Goal: Task Accomplishment & Management: Manage account settings

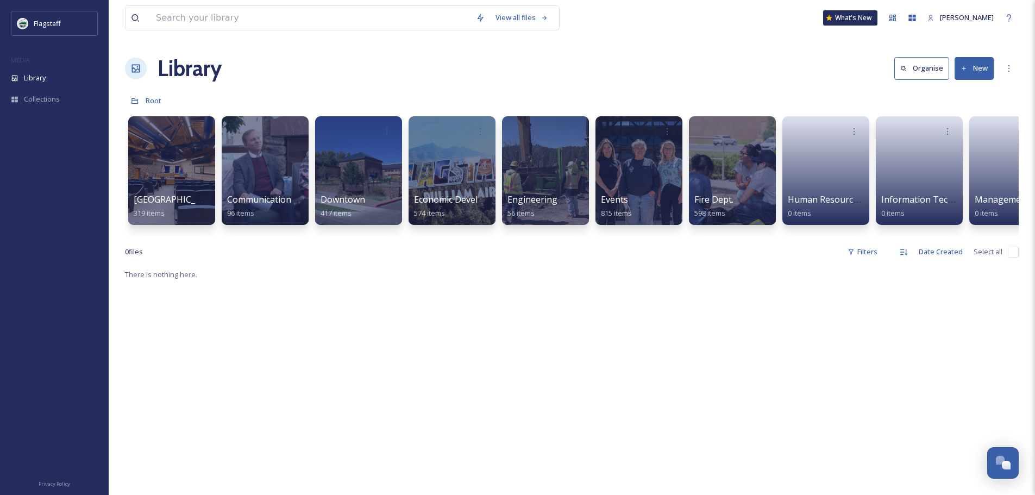
scroll to position [0, 872]
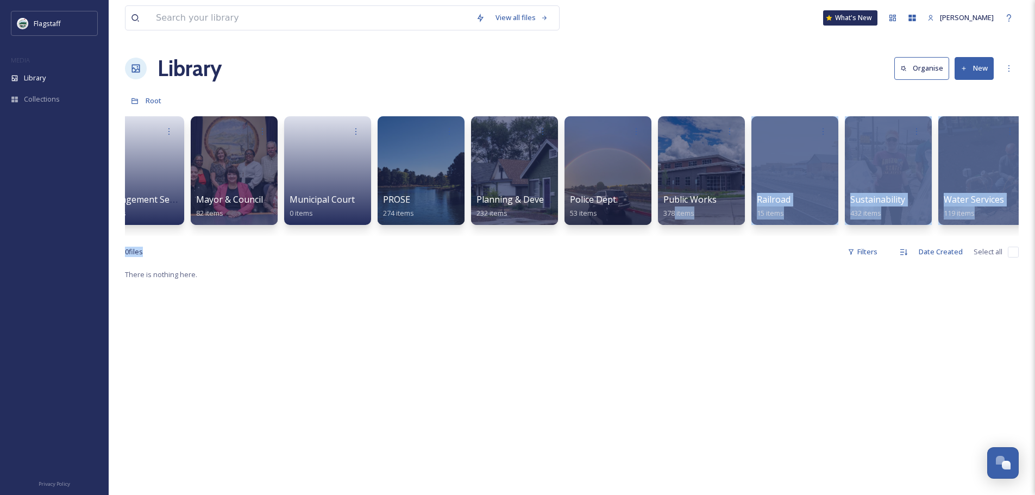
drag, startPoint x: 675, startPoint y: 235, endPoint x: 584, endPoint y: 249, distance: 92.3
click at [584, 249] on div "View all files What's New Grace Benally Library Organise New Root Your Selectio…" at bounding box center [572, 381] width 926 height 763
click at [591, 247] on div "View all files What's New Grace Benally Library Organise New Root Your Selectio…" at bounding box center [572, 381] width 926 height 763
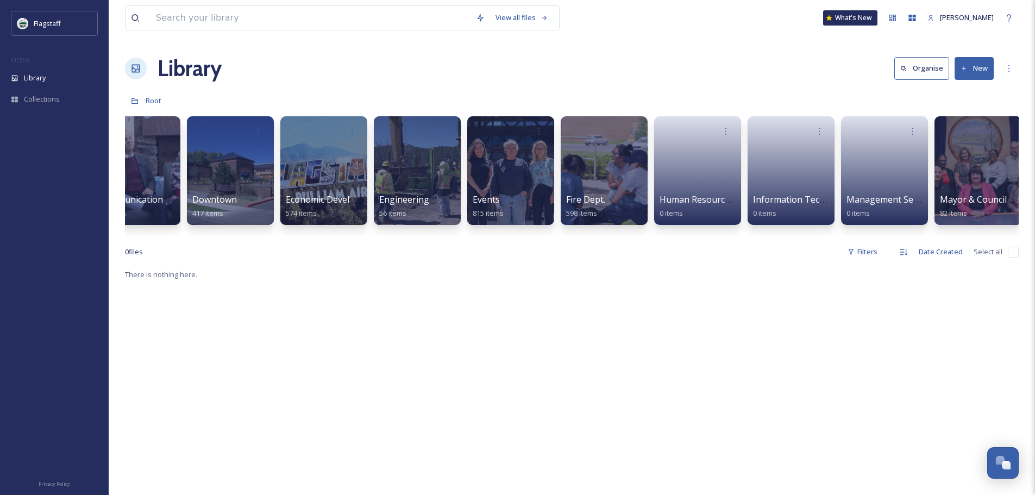
scroll to position [0, 0]
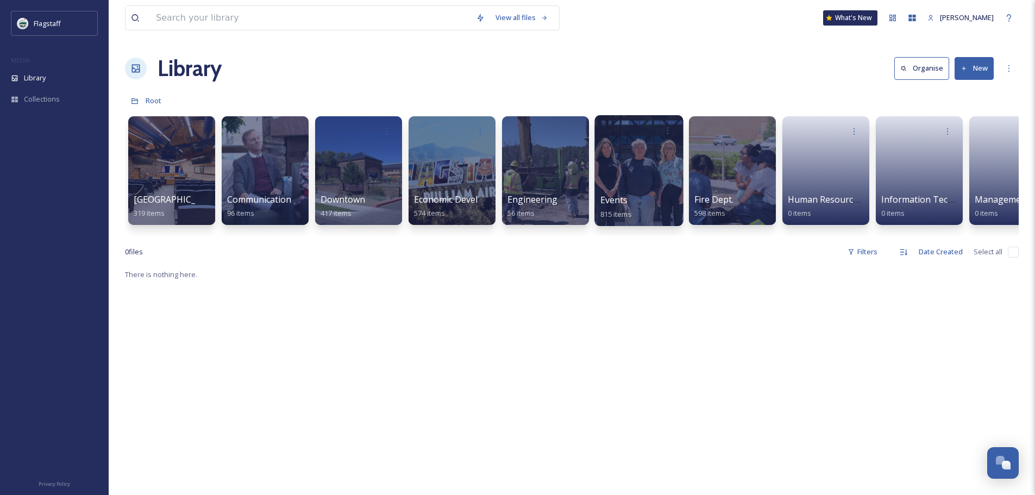
click at [650, 162] on div at bounding box center [638, 170] width 89 height 111
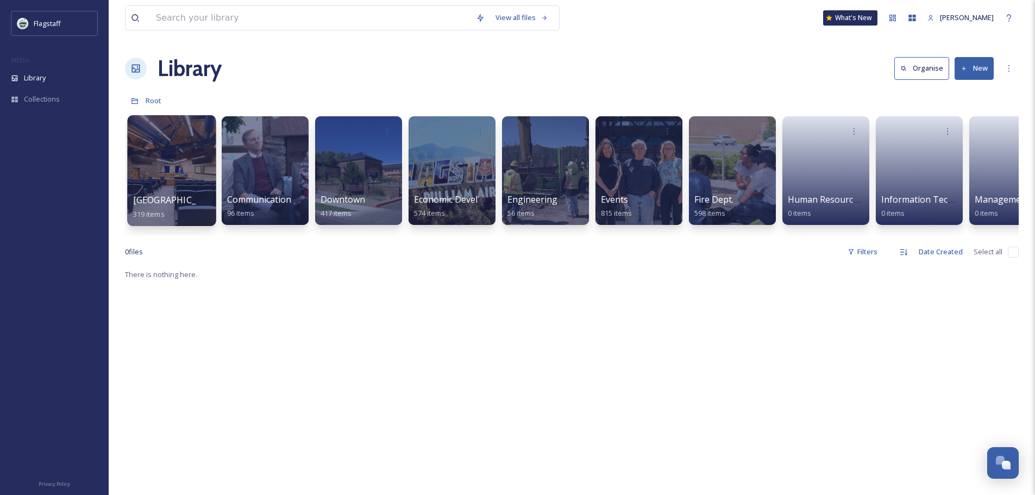
click at [165, 181] on div at bounding box center [171, 170] width 89 height 111
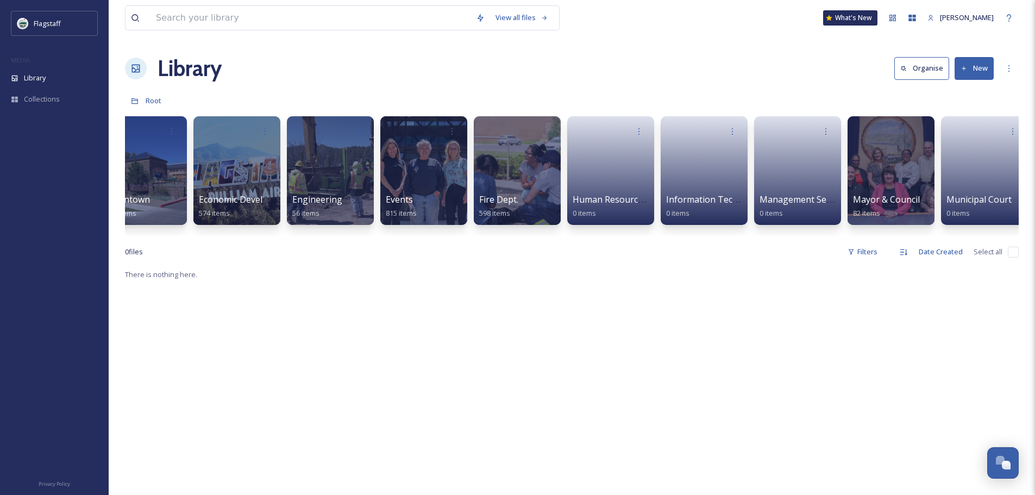
scroll to position [0, 226]
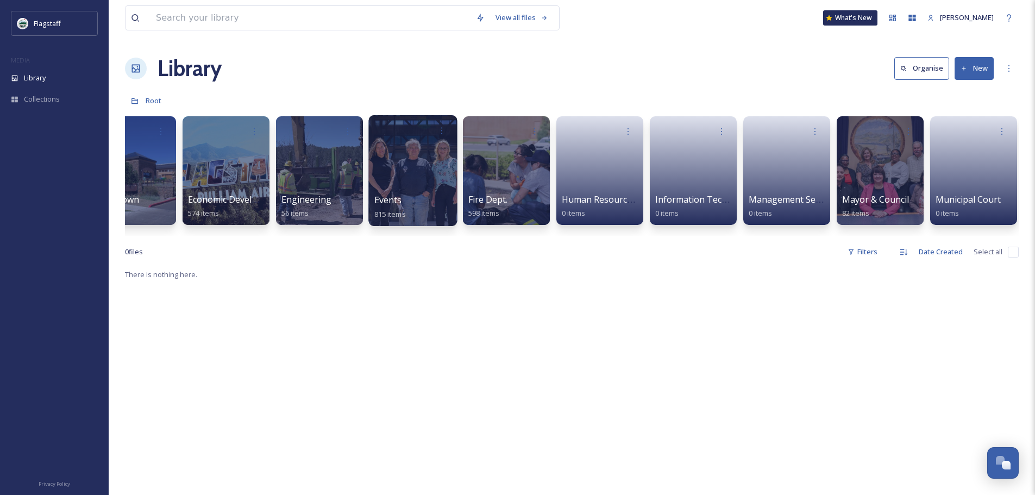
click at [425, 179] on div at bounding box center [412, 170] width 89 height 111
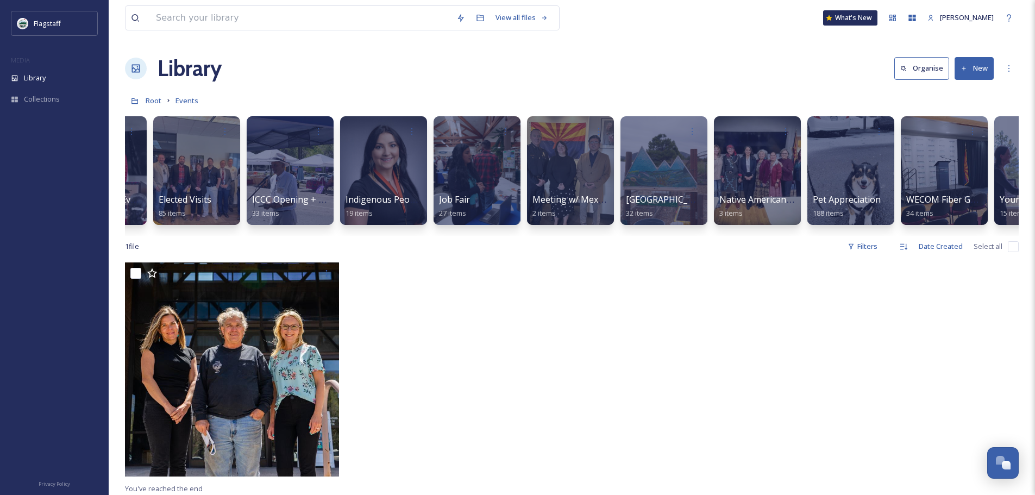
scroll to position [0, 788]
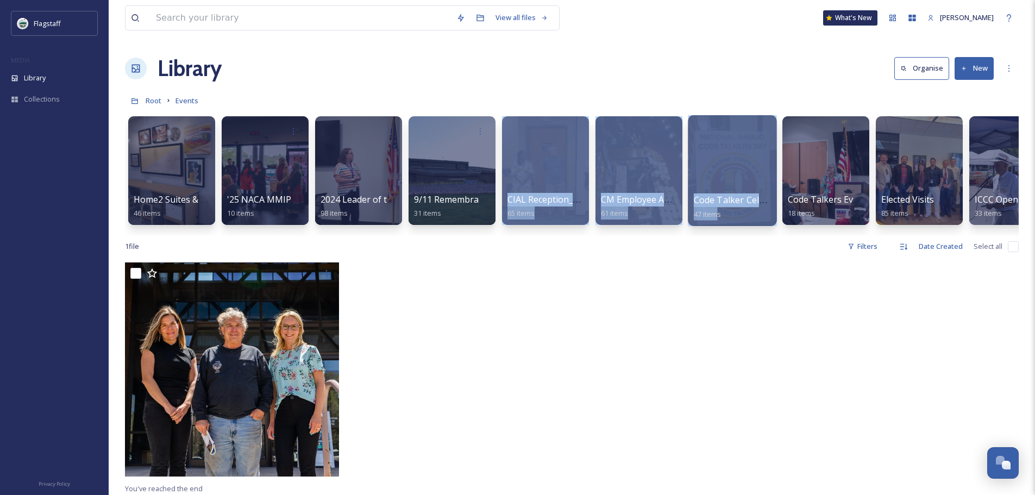
drag, startPoint x: 474, startPoint y: 235, endPoint x: 718, endPoint y: 212, distance: 245.5
click at [718, 212] on div "Home2 Suites & Tru by Hilton Hotel Ribbon Cutting - [DATE] items '25 NACA MMIP …" at bounding box center [571, 173] width 893 height 125
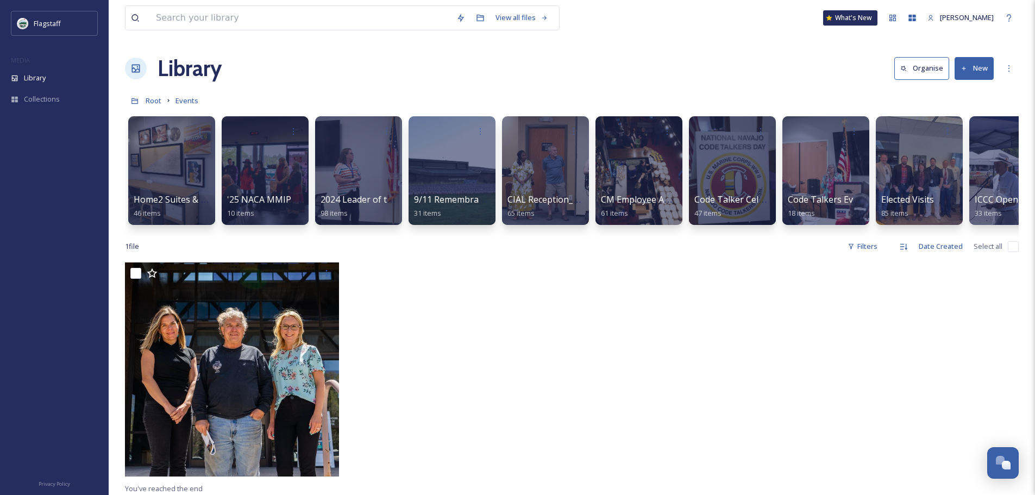
drag, startPoint x: 715, startPoint y: 254, endPoint x: 559, endPoint y: 254, distance: 155.9
click at [713, 254] on div "1 file Filters Date Created Select all" at bounding box center [571, 246] width 893 height 21
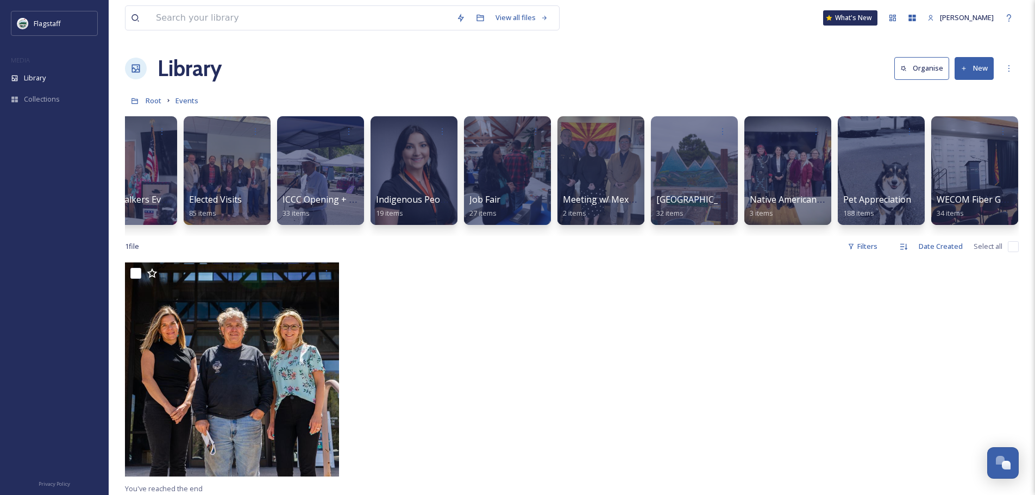
scroll to position [0, 788]
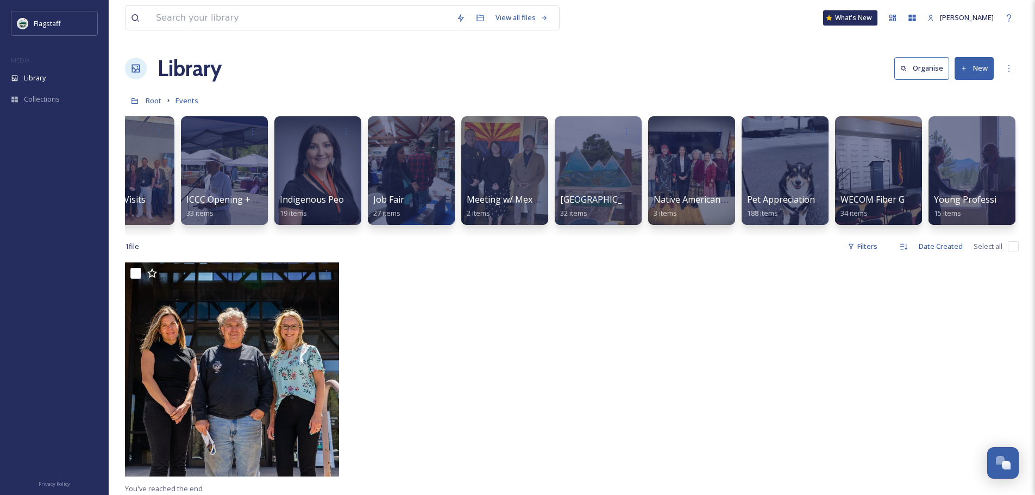
click at [164, 103] on icon at bounding box center [168, 100] width 9 height 9
click at [163, 104] on div "Root Events" at bounding box center [571, 100] width 893 height 21
click at [155, 108] on div "Root Events" at bounding box center [571, 100] width 893 height 21
click at [154, 105] on span "Root" at bounding box center [154, 101] width 16 height 10
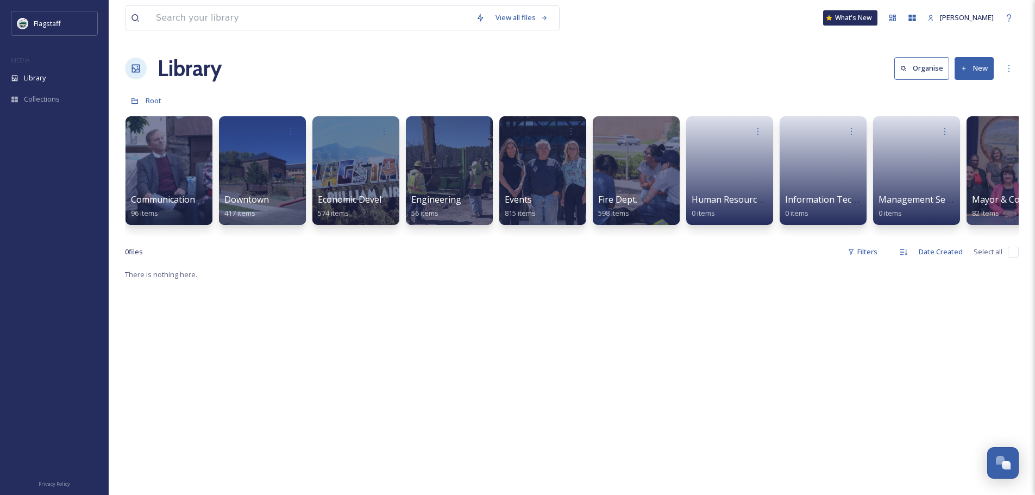
scroll to position [0, 297]
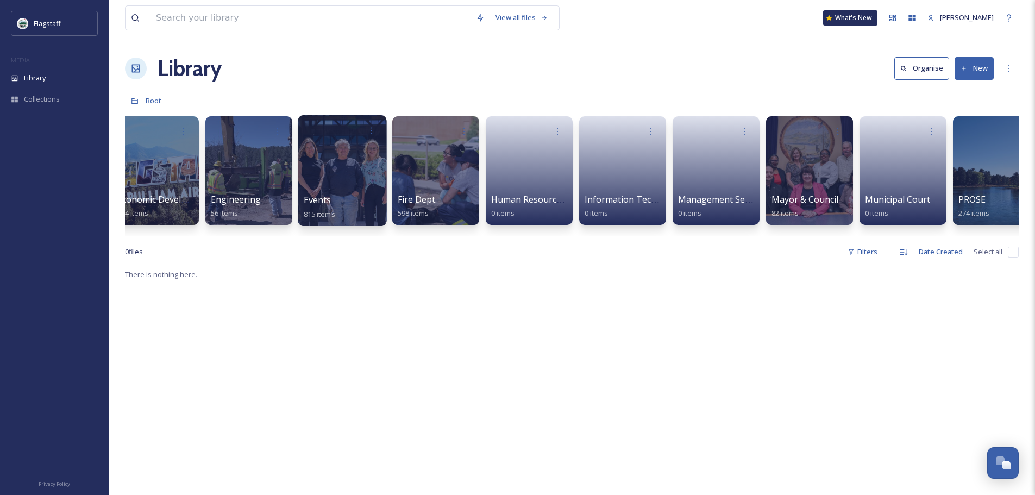
click at [356, 175] on div at bounding box center [342, 170] width 89 height 111
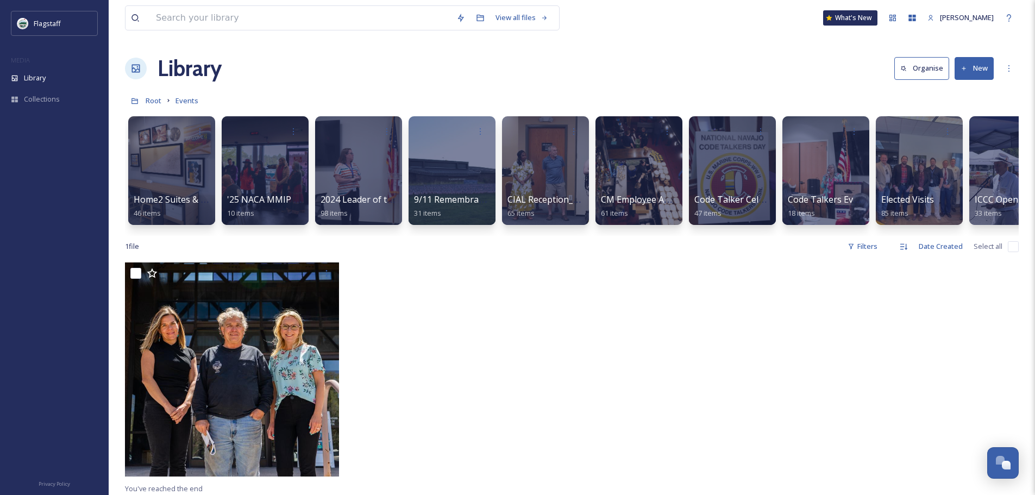
drag, startPoint x: 482, startPoint y: 245, endPoint x: 560, endPoint y: 247, distance: 78.2
click at [560, 247] on div "1 file Filters Date Created Select all" at bounding box center [571, 246] width 893 height 21
click at [981, 74] on button "New" at bounding box center [973, 68] width 39 height 22
click at [959, 143] on div "Folder" at bounding box center [961, 135] width 61 height 21
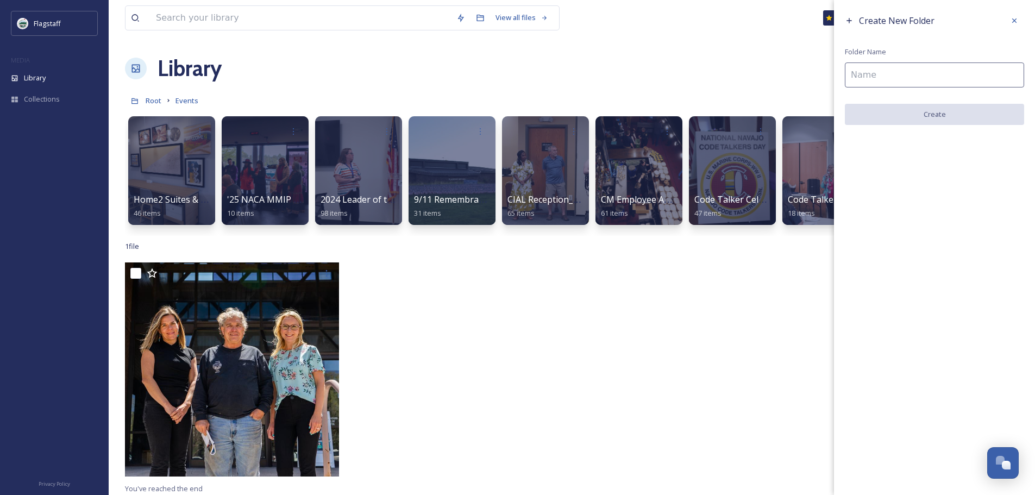
click at [925, 70] on input at bounding box center [934, 74] width 179 height 25
click at [848, 74] on input "Employee BBQ" at bounding box center [934, 74] width 179 height 25
type input "'25 Employee BBQ"
click at [903, 115] on button "Create" at bounding box center [934, 115] width 179 height 22
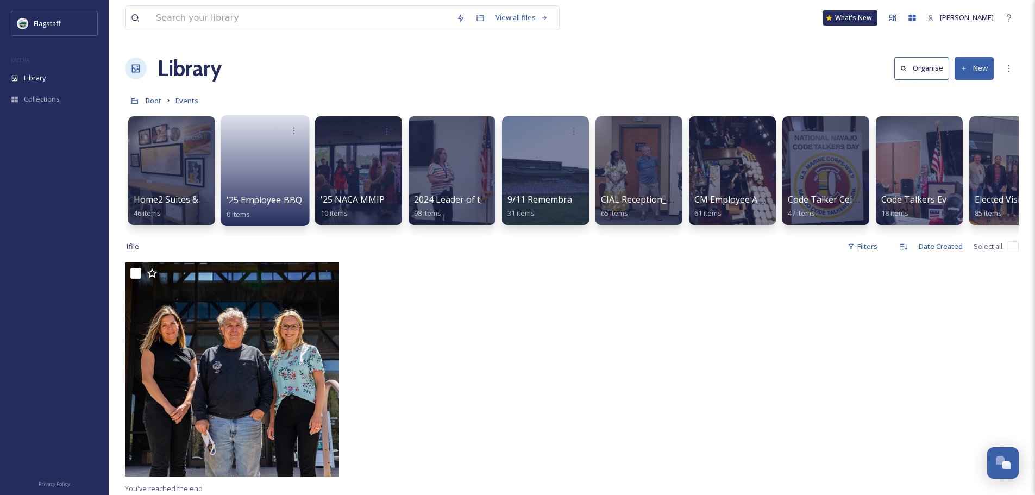
click at [274, 206] on span "'25 Employee BBQ" at bounding box center [264, 200] width 76 height 12
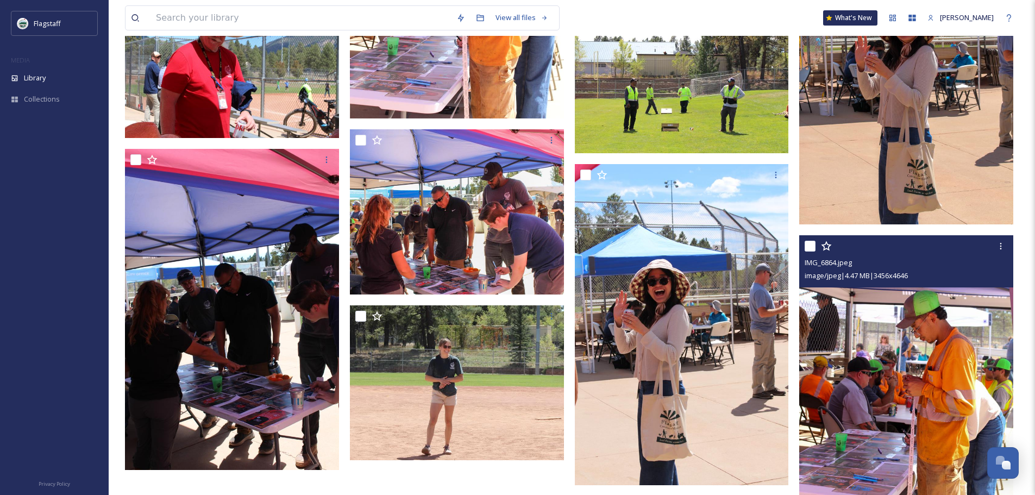
scroll to position [5216, 0]
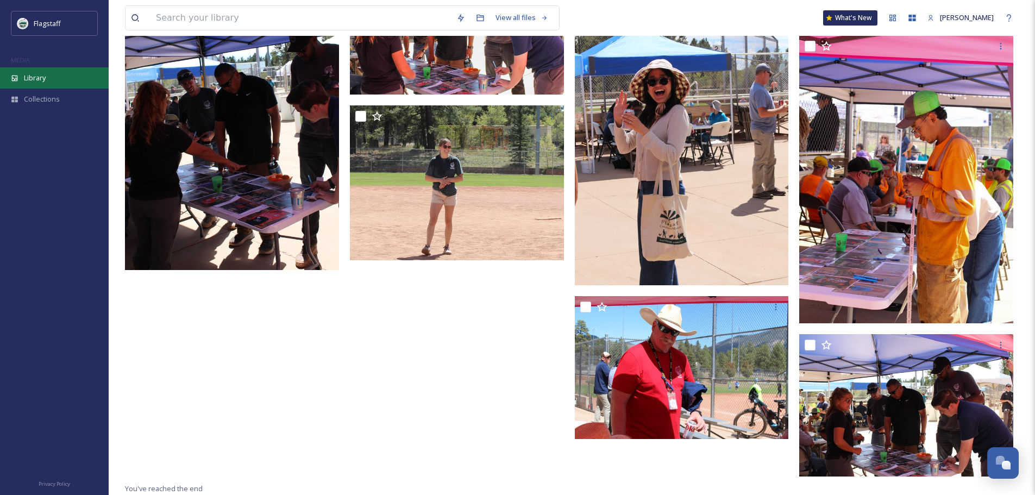
click at [50, 74] on div "Library" at bounding box center [54, 77] width 109 height 21
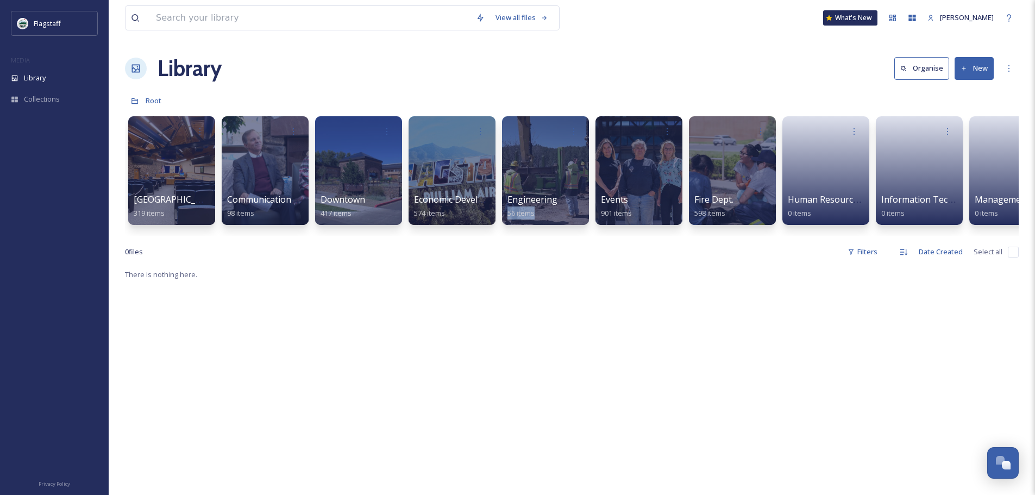
drag, startPoint x: 500, startPoint y: 244, endPoint x: 563, endPoint y: 243, distance: 63.6
click at [563, 243] on div "View all files What's New Grace Benally Library Organise New Root Your Selectio…" at bounding box center [572, 381] width 926 height 763
click at [592, 249] on div "View all files What's New Grace Benally Library Organise New Root Your Selectio…" at bounding box center [572, 381] width 926 height 763
click at [535, 232] on div "City Hall 319 items Communication & Civic Engagement 98 items Downtown 417 item…" at bounding box center [571, 173] width 893 height 125
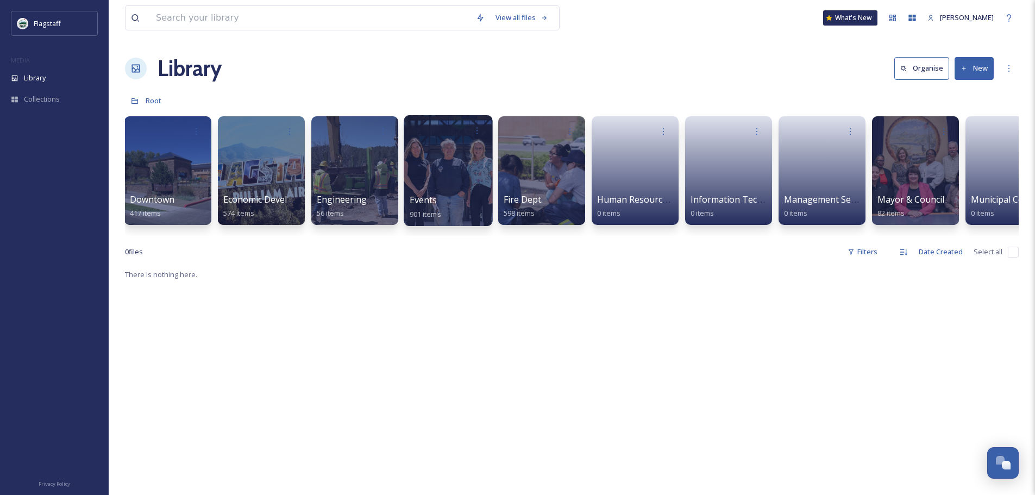
click at [440, 156] on div at bounding box center [448, 170] width 89 height 111
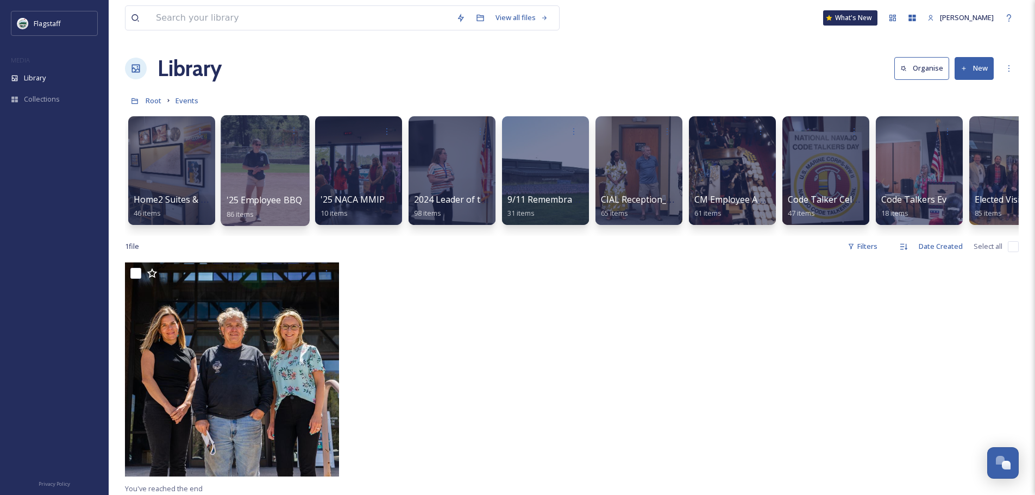
click at [269, 200] on span "'25 Employee BBQ" at bounding box center [264, 200] width 76 height 12
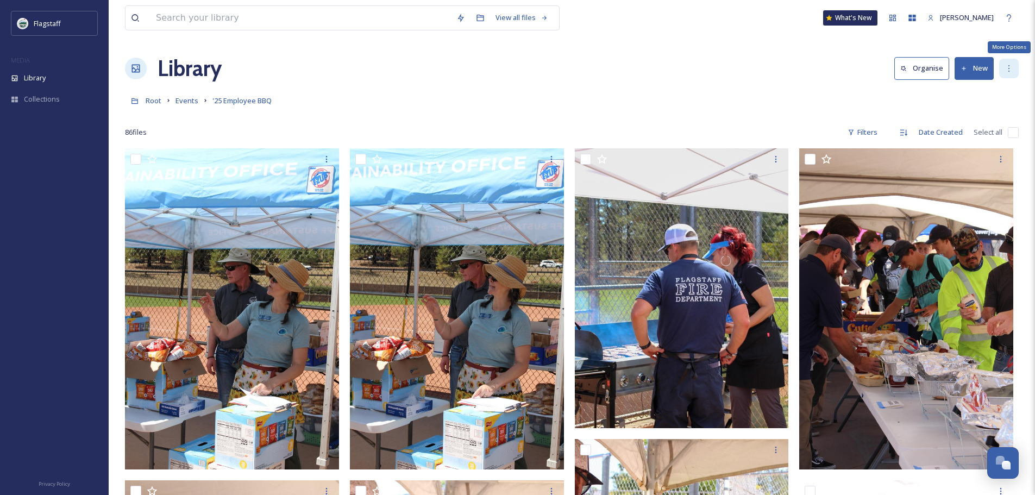
click at [1003, 68] on div "More Options" at bounding box center [1009, 69] width 20 height 20
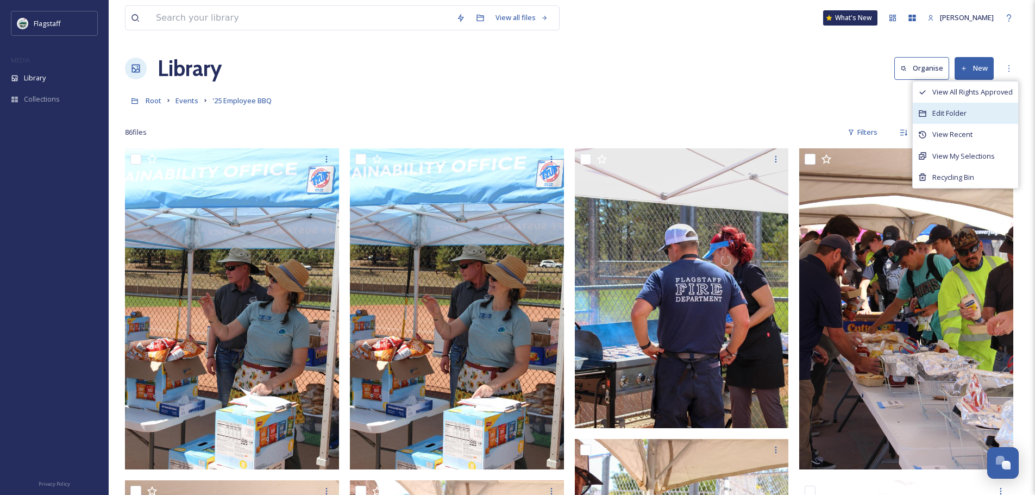
click at [986, 118] on div "Edit Folder" at bounding box center [964, 113] width 105 height 21
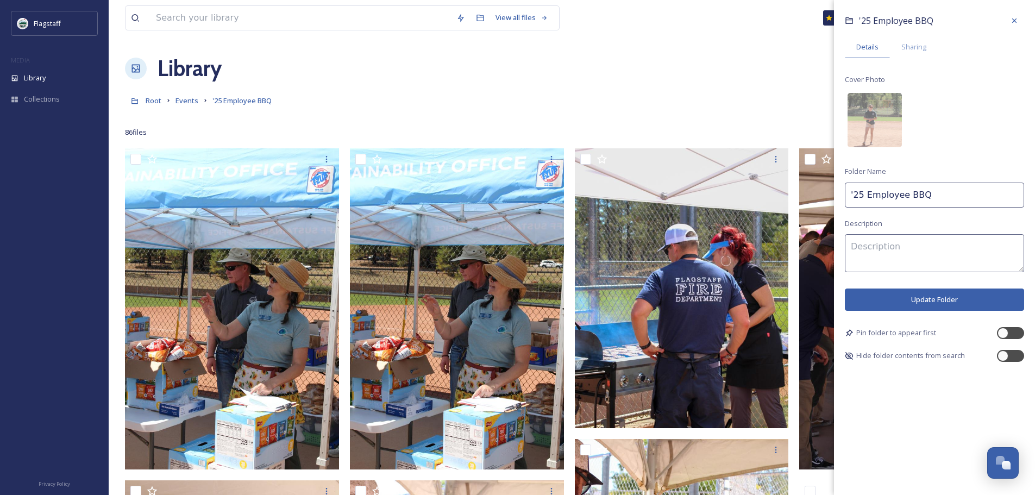
click at [905, 59] on div "'25 Employee BBQ Details Sharing Cover Photo Folder Name '25 Employee BBQ Descr…" at bounding box center [934, 186] width 201 height 373
click at [908, 51] on span "Sharing" at bounding box center [913, 47] width 25 height 10
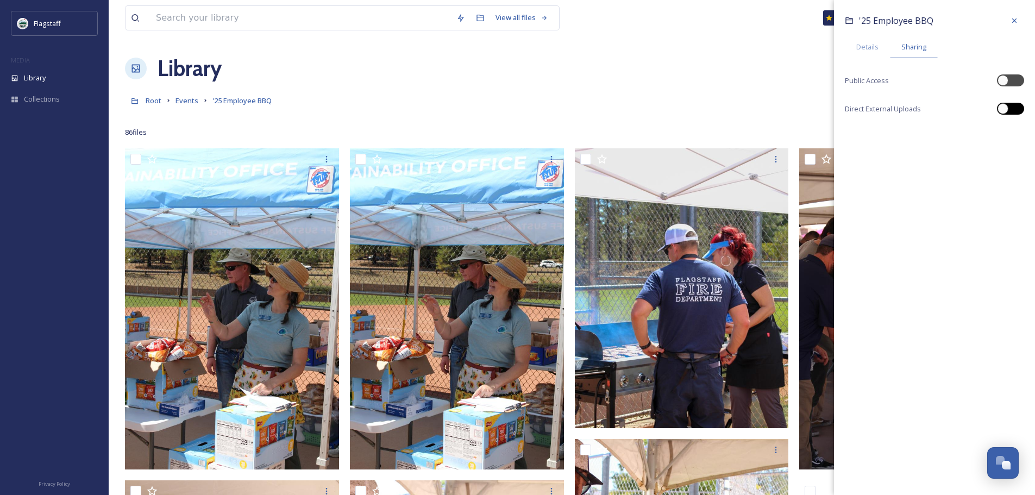
click at [1012, 108] on div at bounding box center [1010, 109] width 27 height 12
click at [1011, 108] on div at bounding box center [1010, 109] width 27 height 12
checkbox input "false"
click at [1007, 78] on div at bounding box center [1002, 80] width 11 height 11
checkbox input "true"
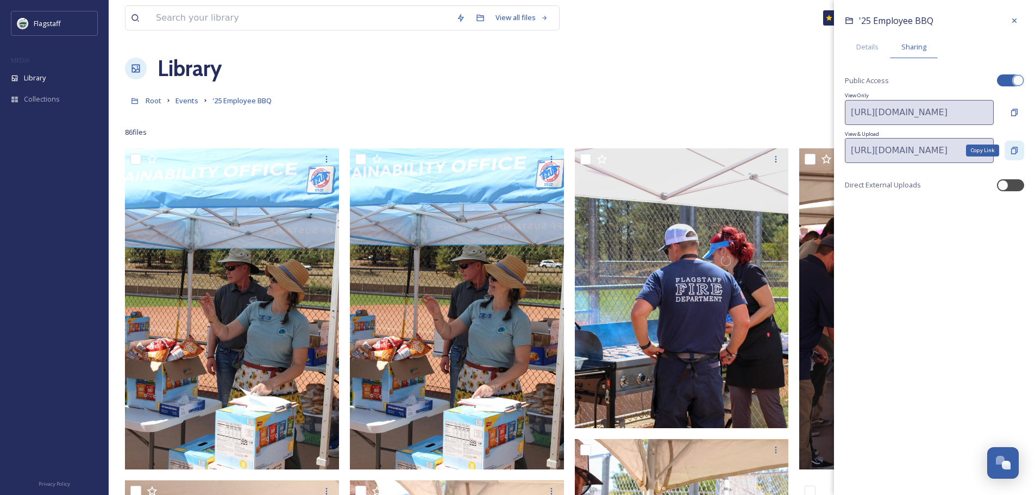
click at [1020, 147] on div "Copy Link" at bounding box center [1014, 151] width 20 height 20
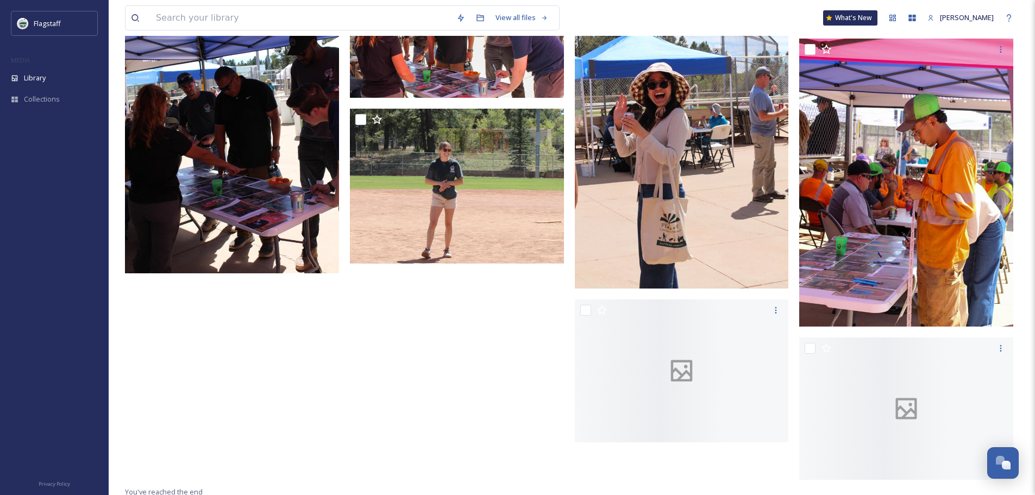
scroll to position [5216, 0]
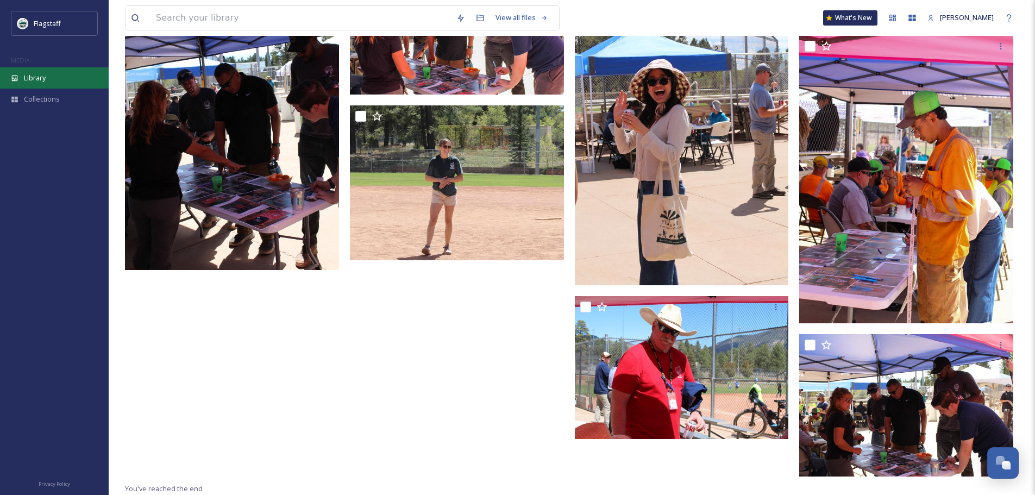
click at [41, 70] on div "Library" at bounding box center [54, 77] width 109 height 21
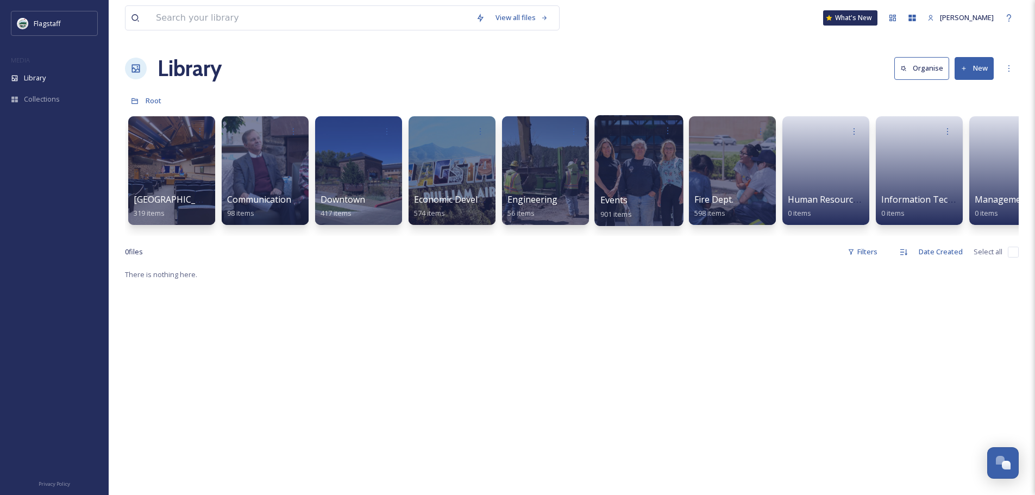
click at [640, 186] on div at bounding box center [638, 170] width 89 height 111
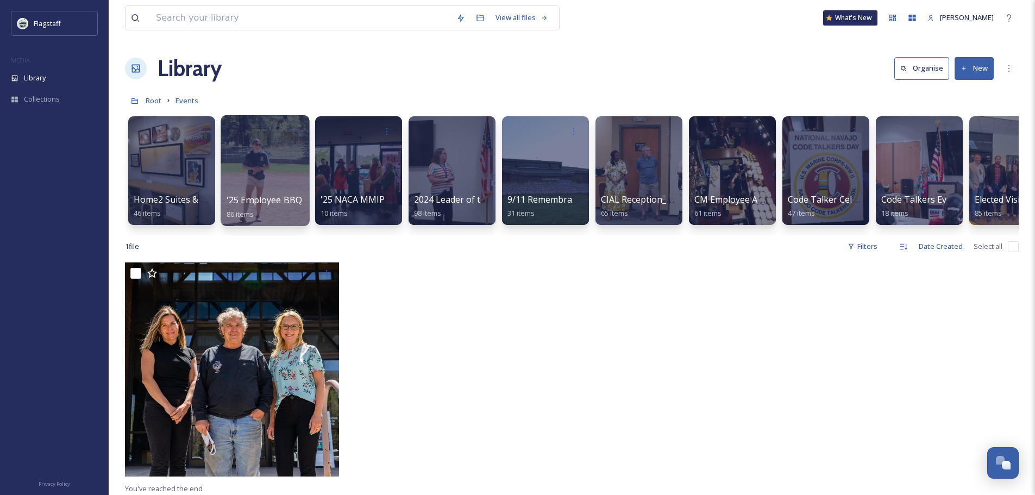
click at [266, 183] on div at bounding box center [264, 170] width 89 height 111
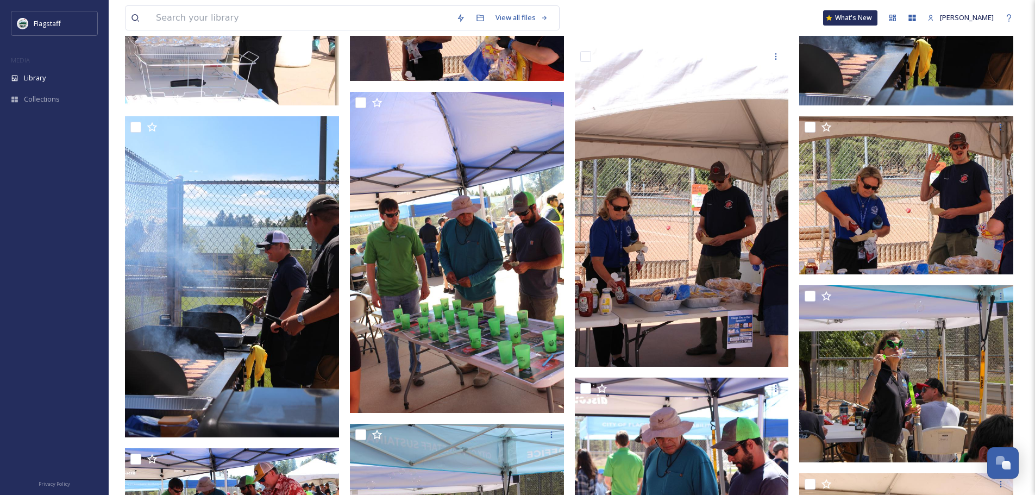
scroll to position [1032, 0]
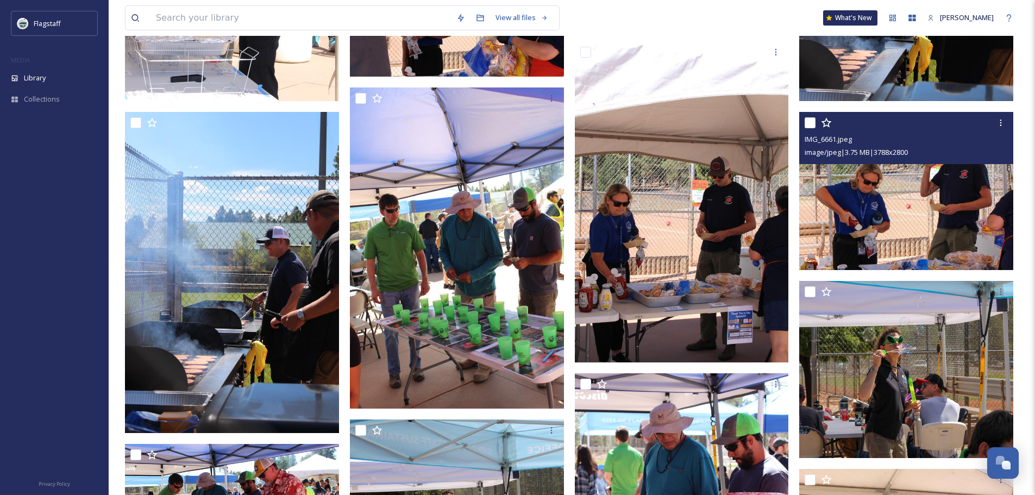
drag, startPoint x: 964, startPoint y: 169, endPoint x: 954, endPoint y: 147, distance: 24.5
click at [954, 147] on div "image/jpeg | 3.75 MB | 3788 x 2800" at bounding box center [907, 152] width 206 height 13
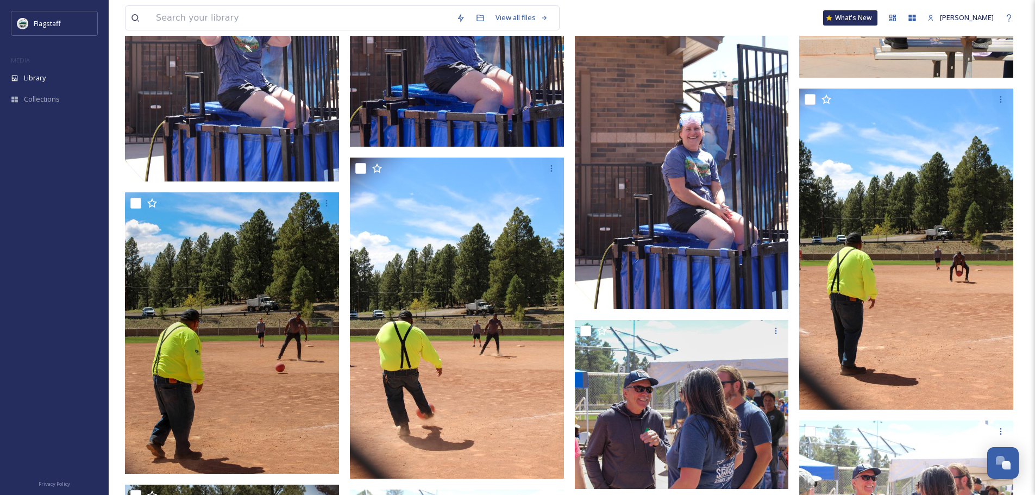
scroll to position [2715, 0]
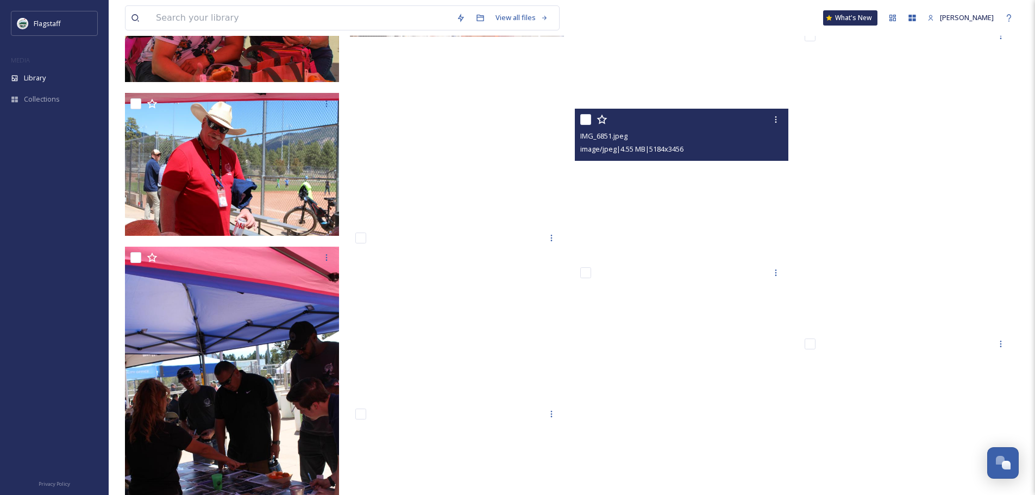
scroll to position [5053, 0]
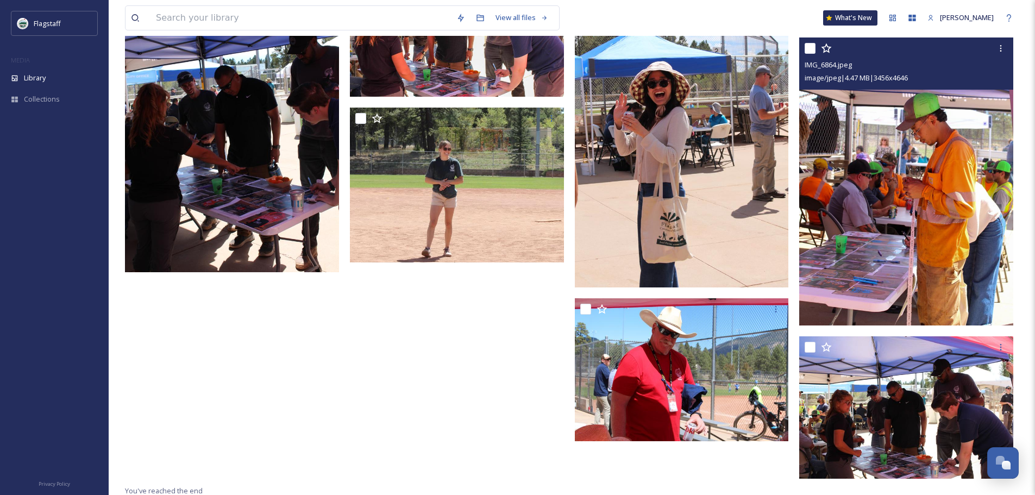
scroll to position [5216, 0]
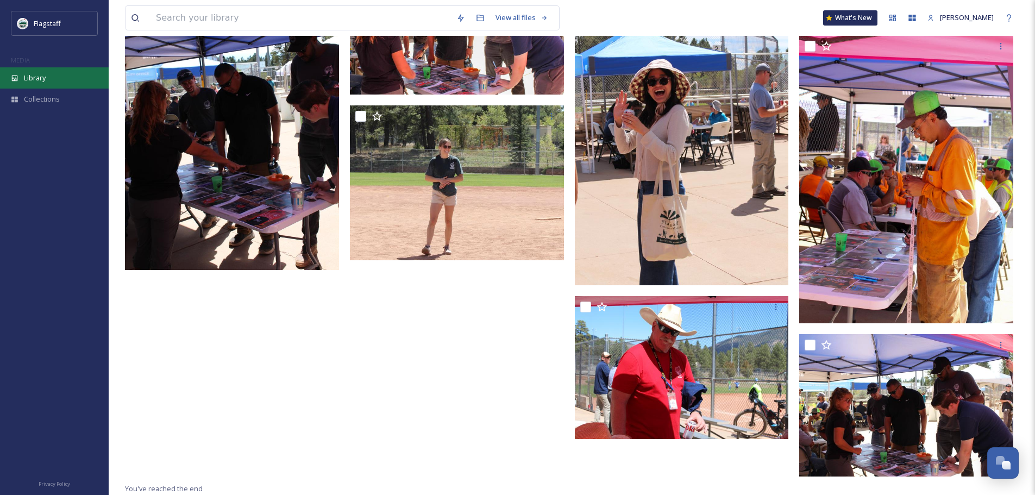
click at [33, 83] on span "Library" at bounding box center [35, 78] width 22 height 10
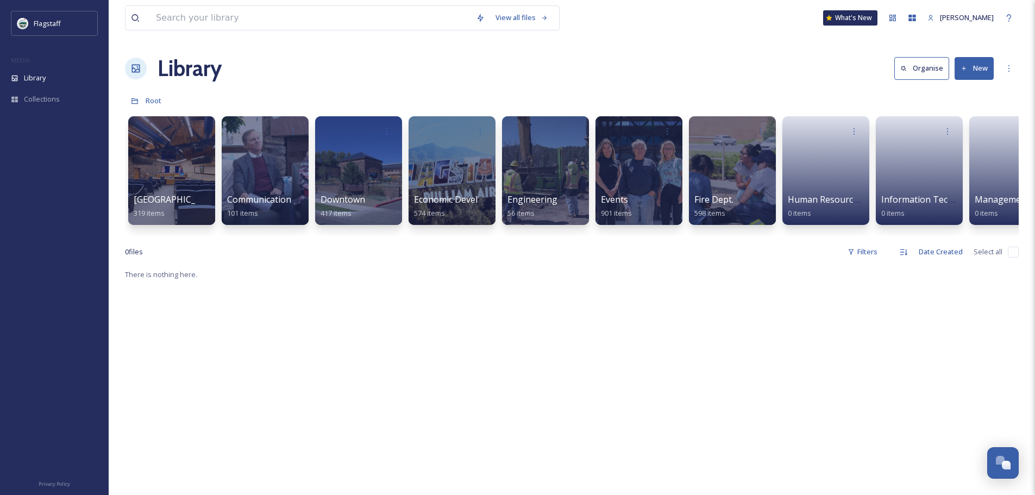
scroll to position [0, 254]
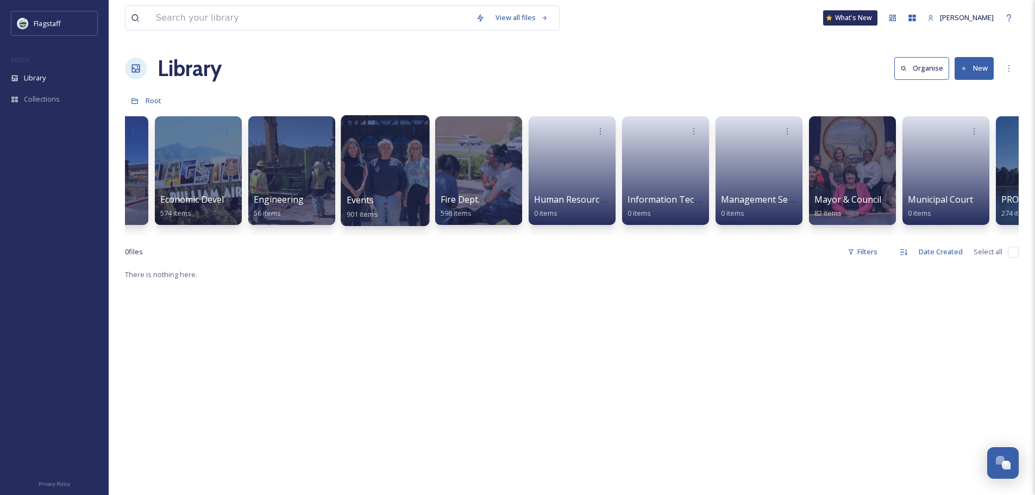
click at [410, 142] on div at bounding box center [385, 170] width 89 height 111
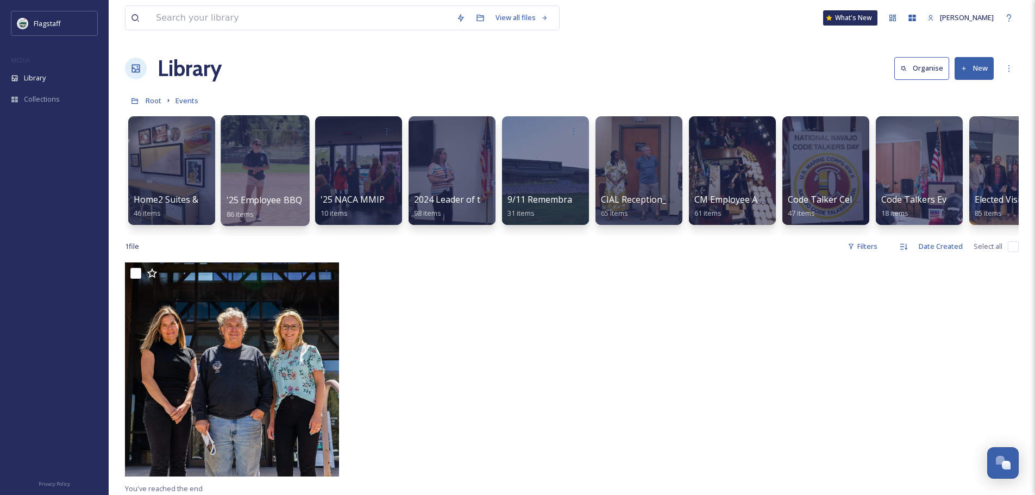
click at [275, 179] on div at bounding box center [264, 170] width 89 height 111
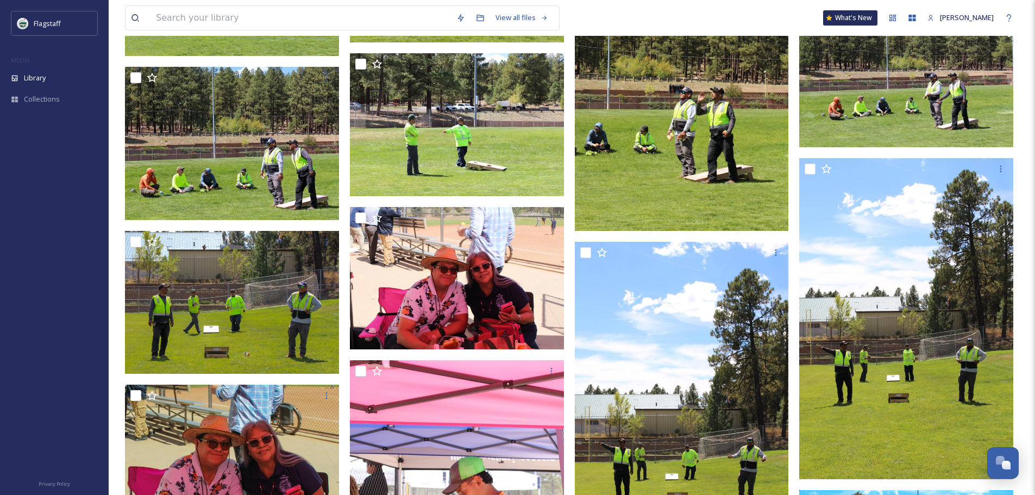
scroll to position [4562, 0]
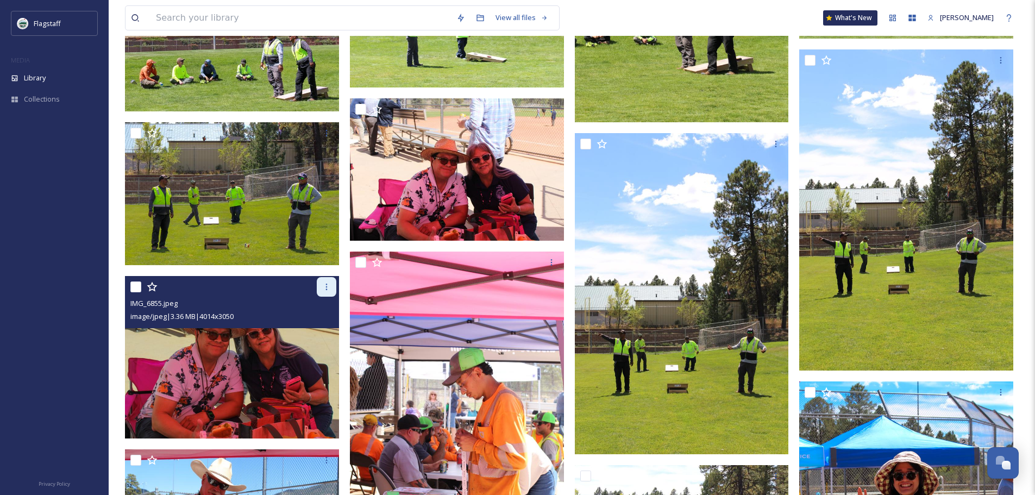
click at [321, 284] on div at bounding box center [327, 287] width 20 height 20
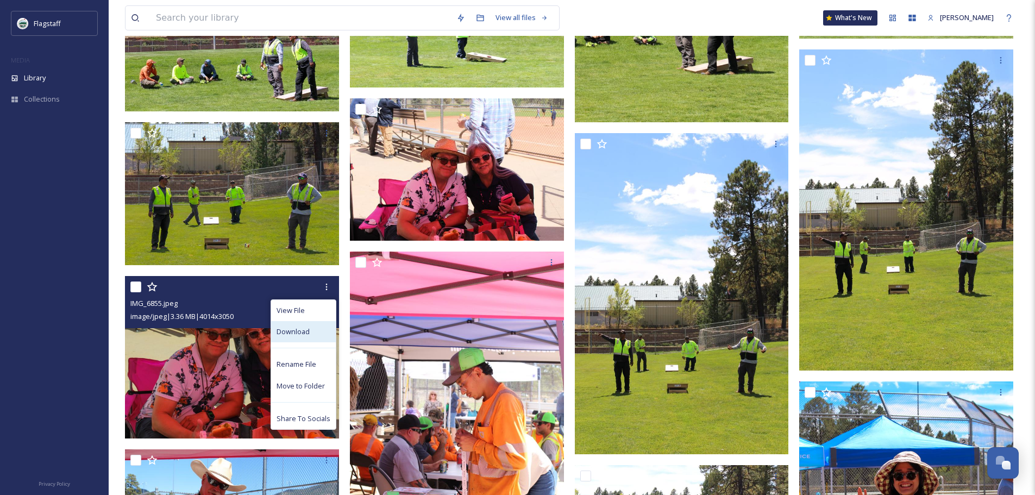
click at [314, 329] on div "Download" at bounding box center [303, 331] width 65 height 21
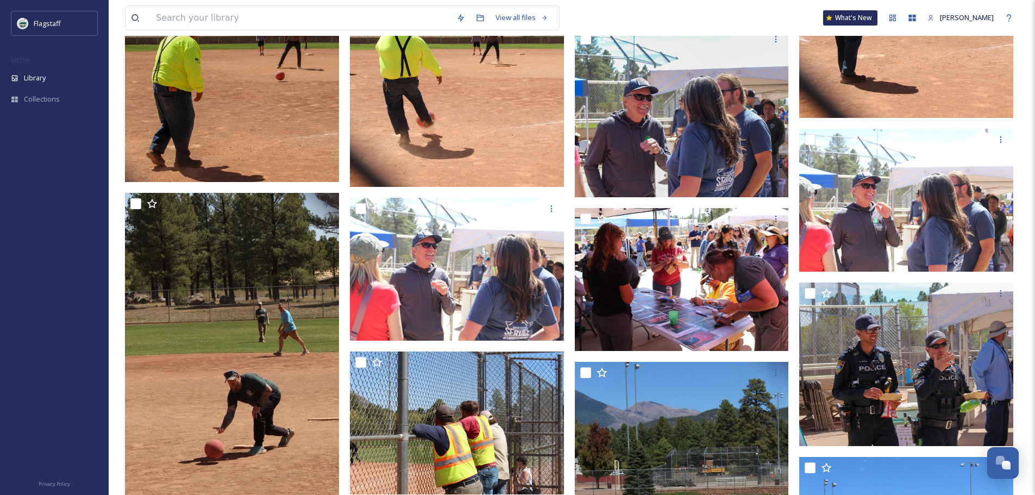
scroll to position [2987, 0]
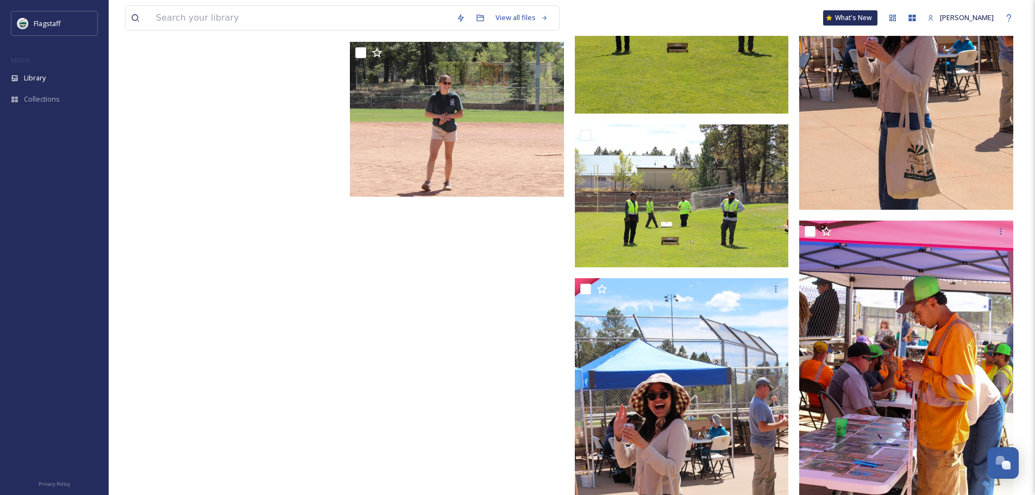
scroll to position [6196, 0]
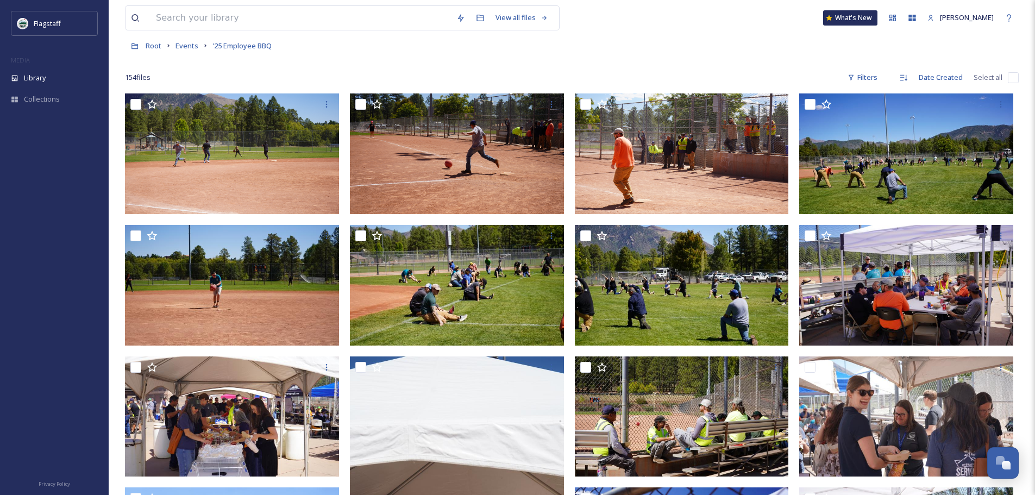
scroll to position [54, 0]
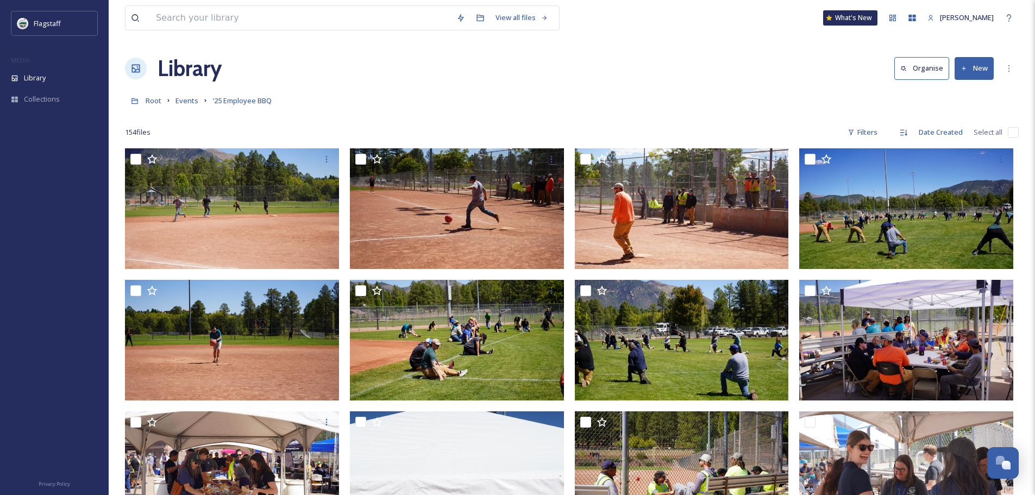
click at [179, 93] on div "Root Events '25 Employee BBQ" at bounding box center [571, 100] width 893 height 21
click at [181, 97] on span "Events" at bounding box center [186, 101] width 23 height 10
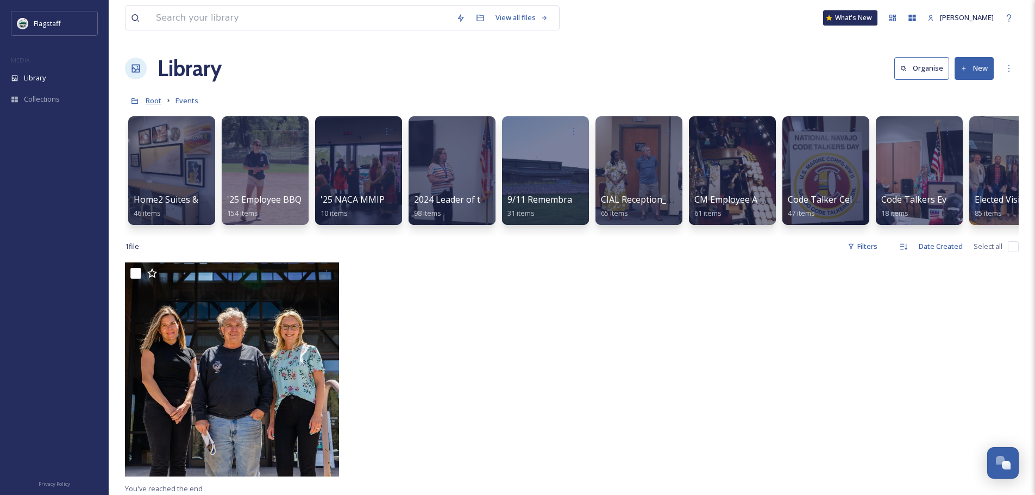
click at [148, 99] on span "Root" at bounding box center [154, 101] width 16 height 10
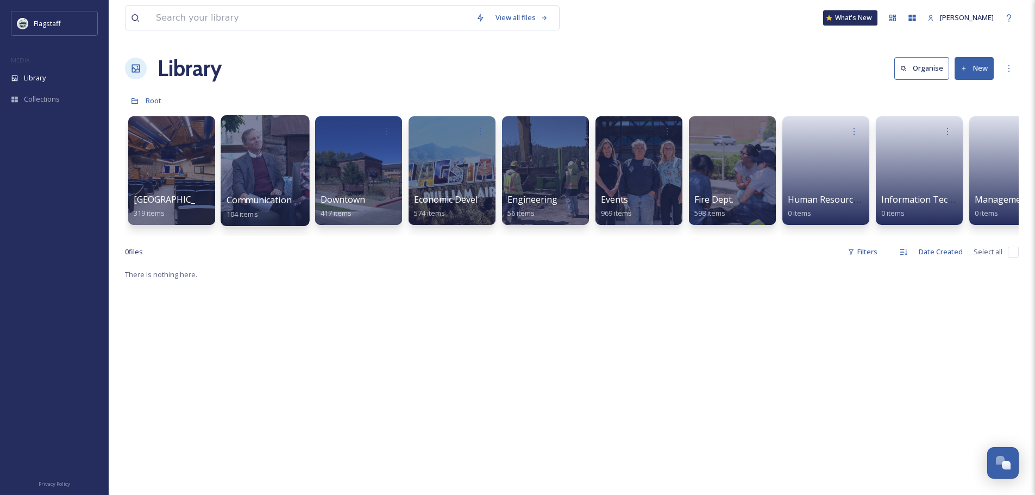
click at [232, 186] on div at bounding box center [264, 170] width 89 height 111
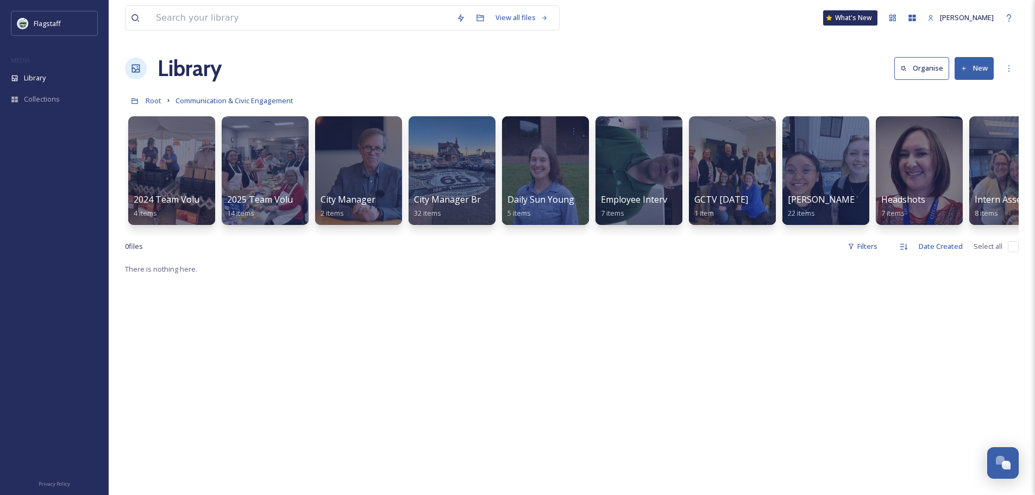
scroll to position [0, 134]
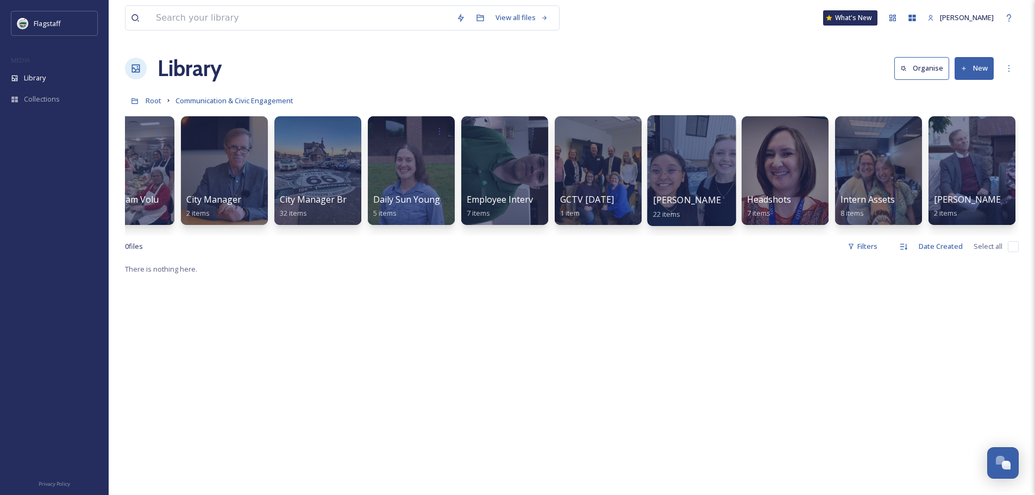
click at [719, 180] on div at bounding box center [691, 170] width 89 height 111
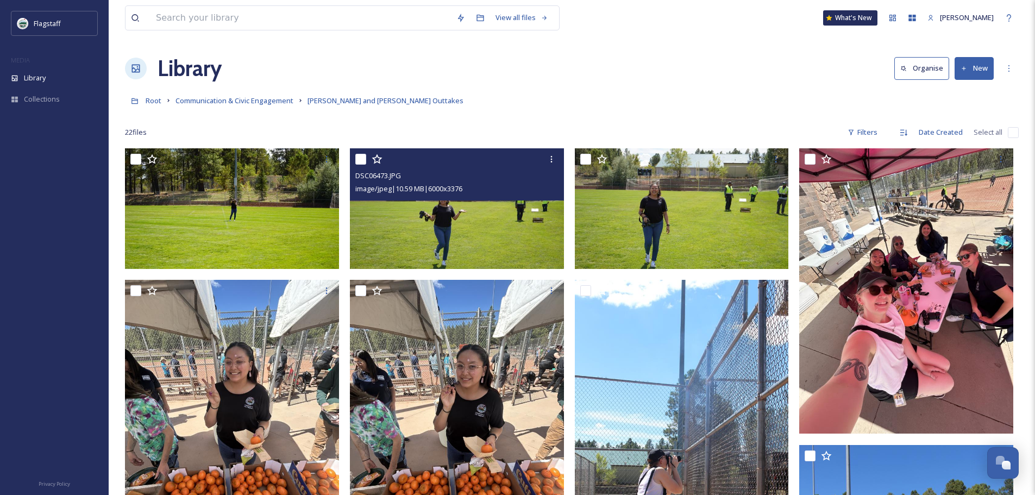
click at [449, 223] on img at bounding box center [457, 208] width 214 height 121
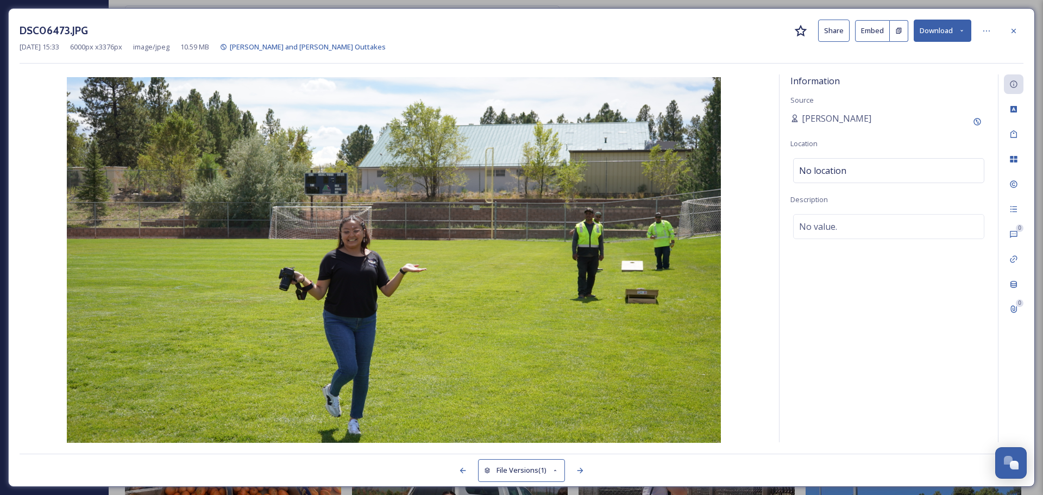
drag, startPoint x: 600, startPoint y: 303, endPoint x: 927, endPoint y: 31, distance: 424.6
click at [927, 31] on button "Download" at bounding box center [942, 31] width 58 height 22
click at [912, 55] on span "Download Original (6000 x 3376)" at bounding box center [913, 56] width 103 height 10
click at [584, 472] on icon at bounding box center [580, 470] width 9 height 9
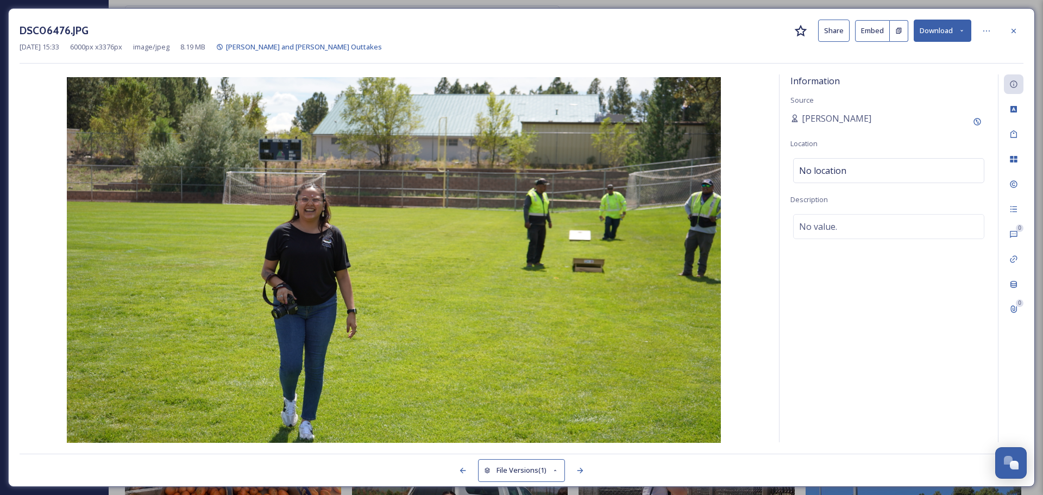
click at [940, 41] on button "Download" at bounding box center [942, 31] width 58 height 22
click at [915, 58] on span "Download Original (6000 x 3376)" at bounding box center [913, 56] width 103 height 10
click at [1016, 31] on icon at bounding box center [1013, 31] width 9 height 9
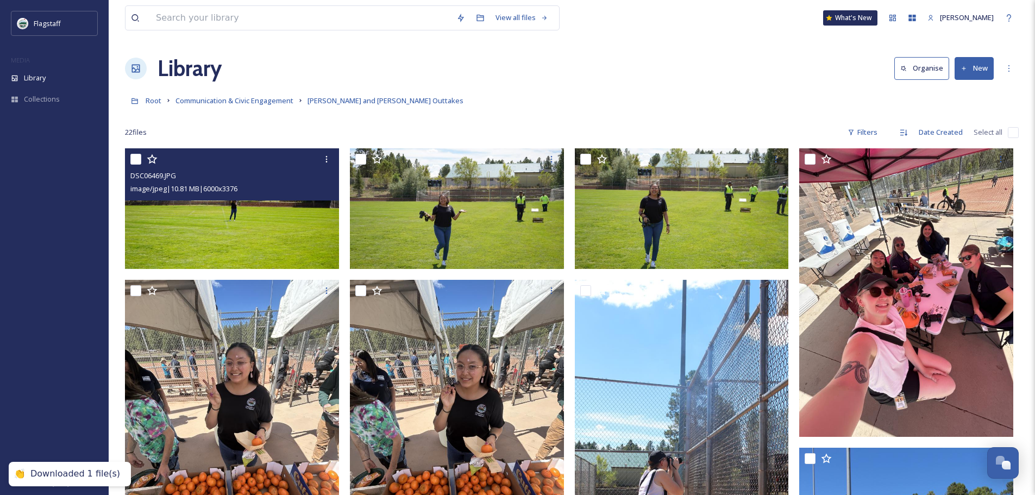
click at [183, 227] on img at bounding box center [232, 208] width 214 height 121
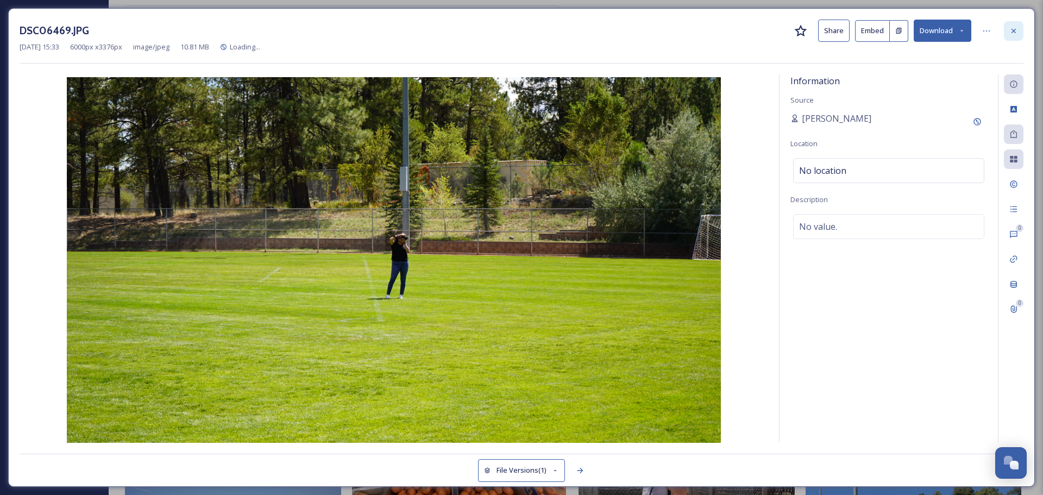
click at [1017, 36] on div at bounding box center [1014, 31] width 20 height 20
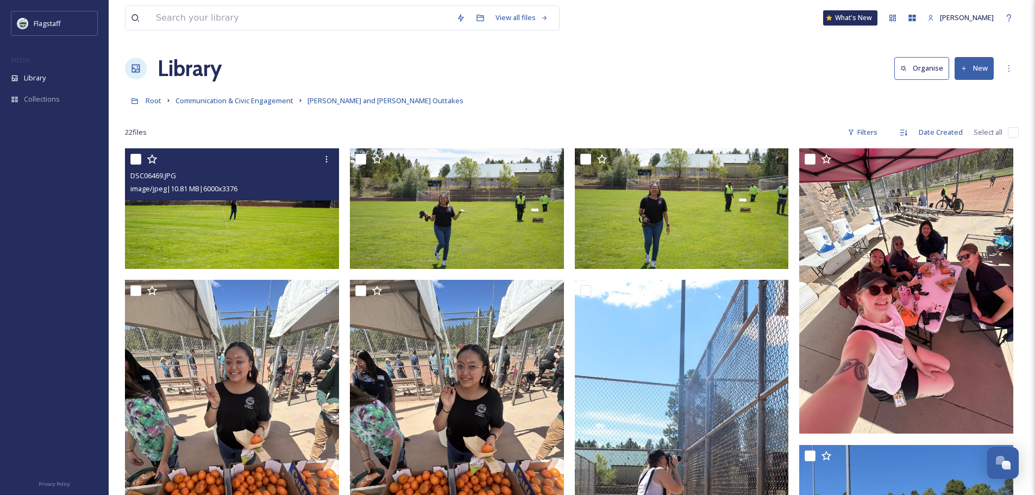
click at [205, 108] on div "Root Communication & Civic Engagement [PERSON_NAME] and [PERSON_NAME] Outtakes" at bounding box center [571, 100] width 893 height 21
click at [146, 108] on div "Root Communication & Civic Engagement [PERSON_NAME] and [PERSON_NAME] Outtakes" at bounding box center [571, 100] width 893 height 21
click at [148, 106] on link "Root" at bounding box center [154, 100] width 16 height 13
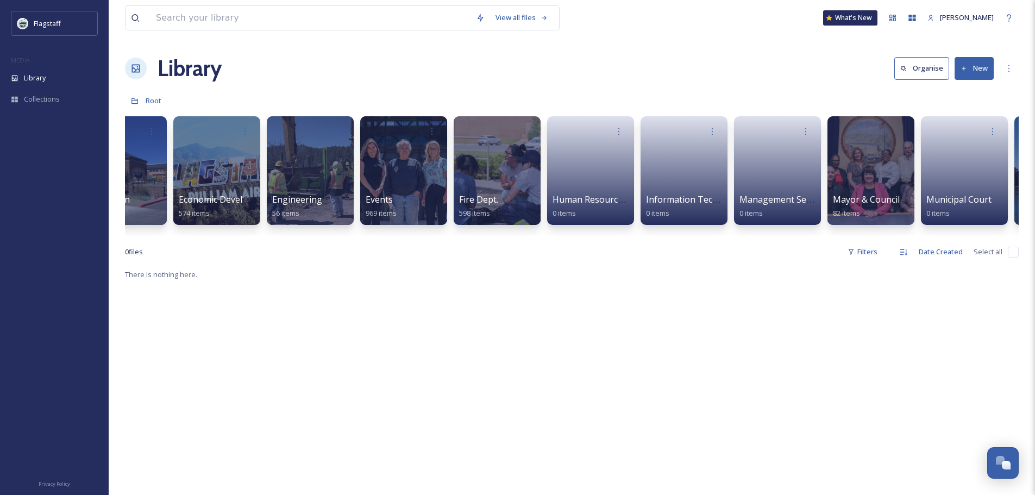
scroll to position [0, 227]
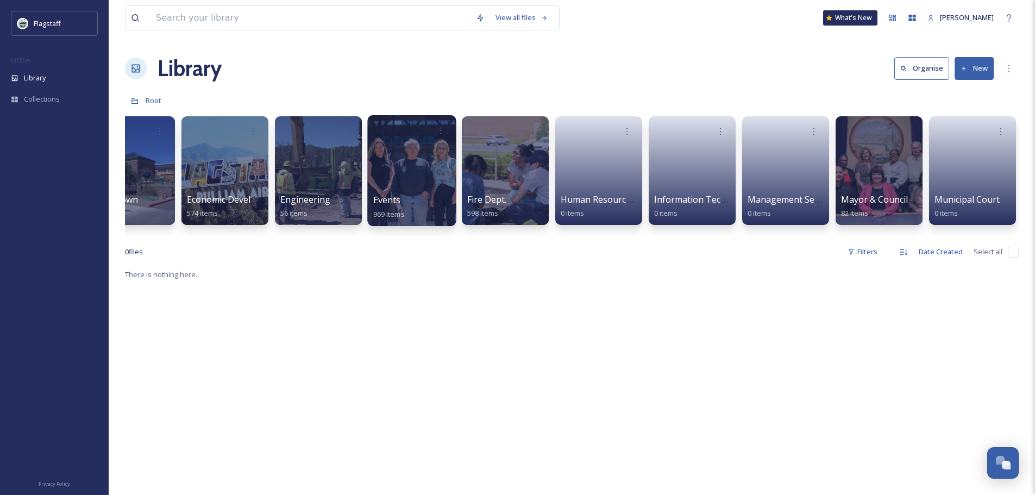
click at [418, 185] on div at bounding box center [411, 170] width 89 height 111
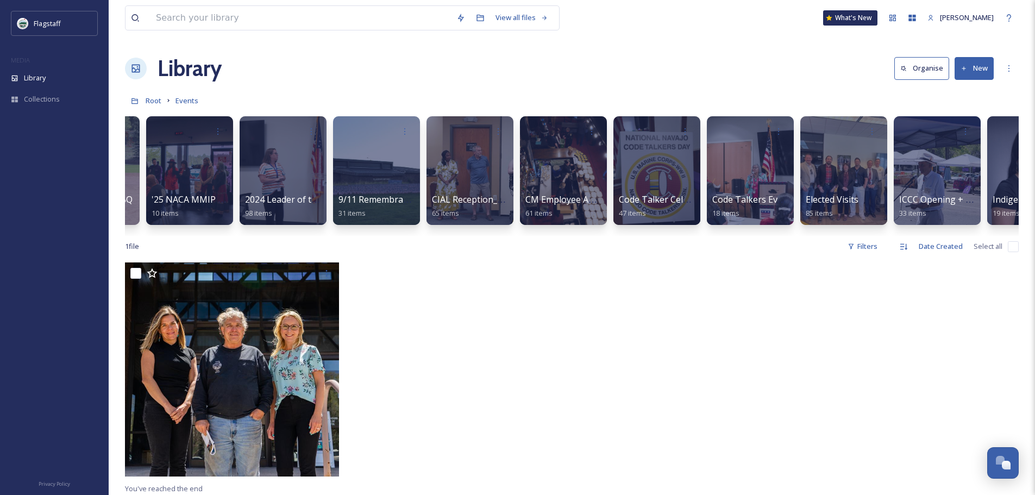
scroll to position [0, 47]
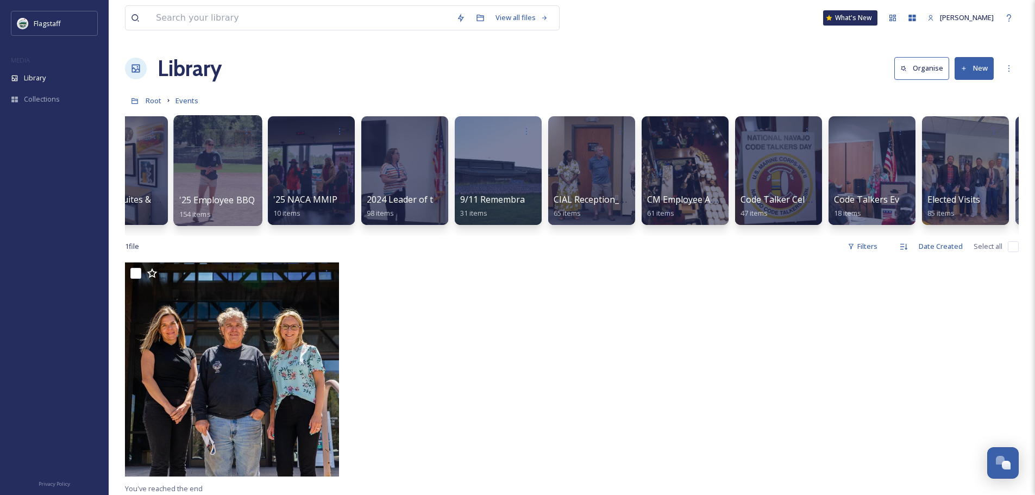
click at [210, 170] on div at bounding box center [217, 170] width 89 height 111
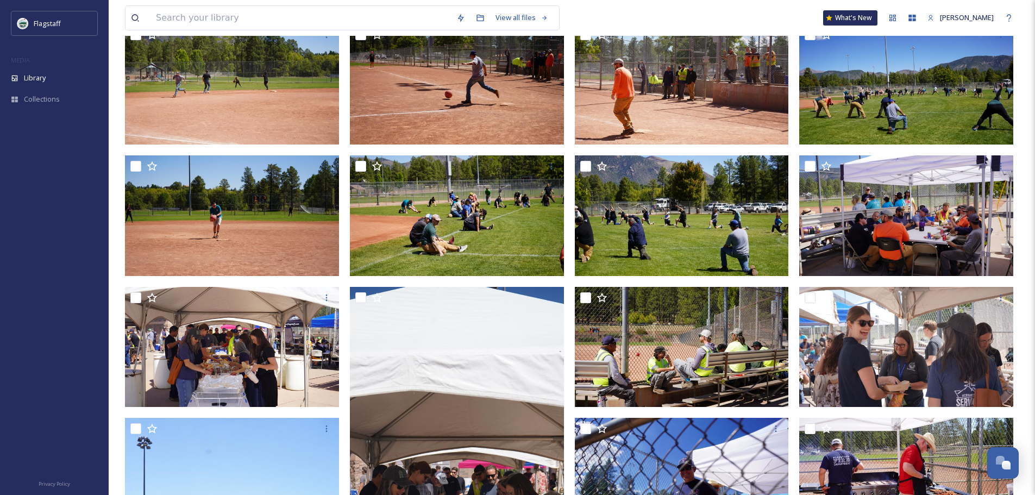
scroll to position [326, 0]
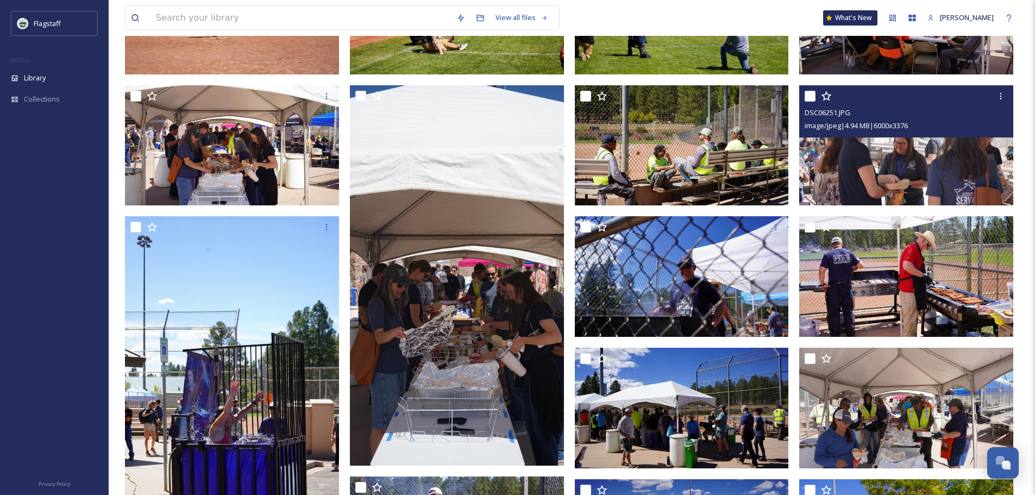
click at [940, 153] on img at bounding box center [906, 145] width 214 height 121
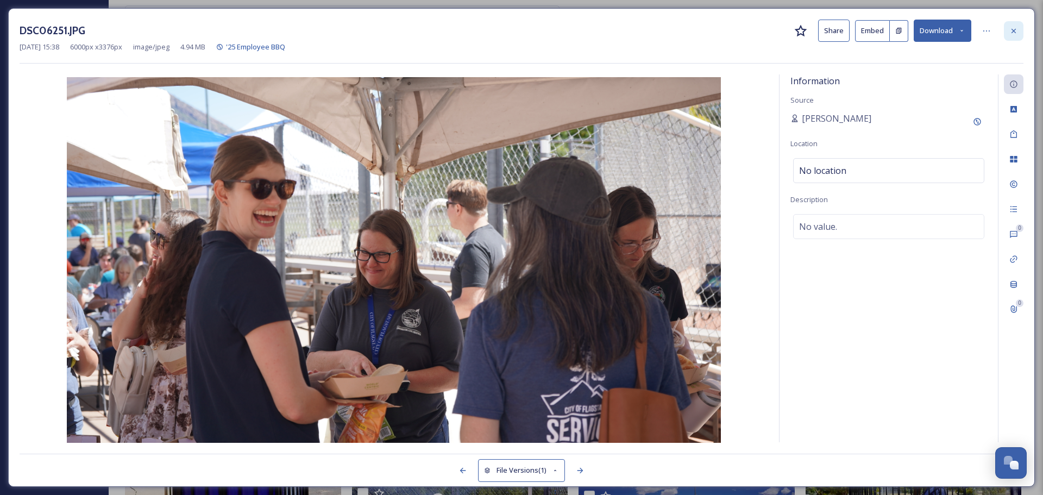
click at [1011, 31] on icon at bounding box center [1013, 31] width 9 height 9
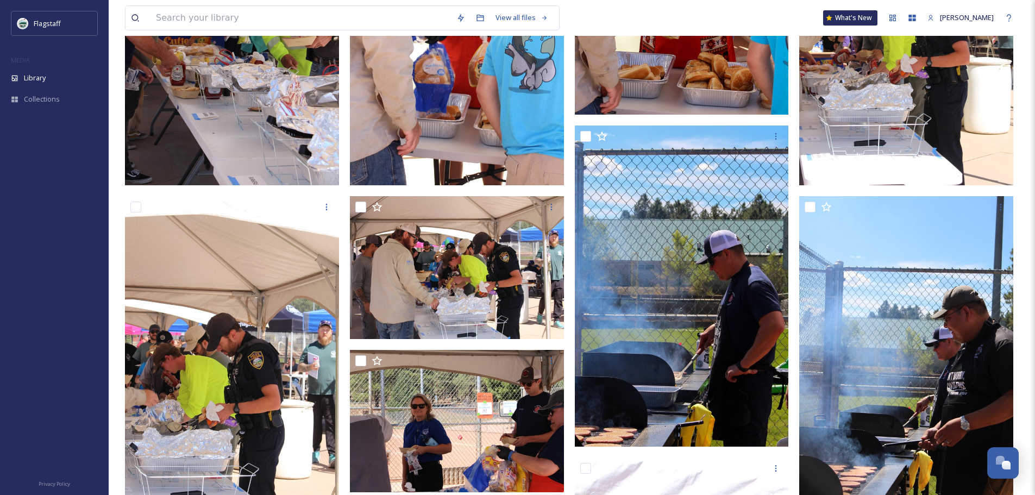
scroll to position [3693, 0]
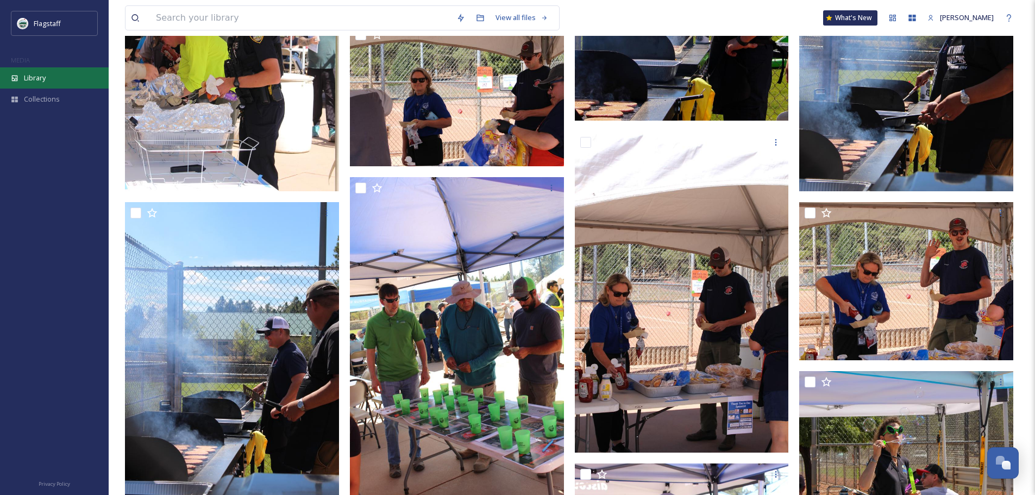
click at [53, 79] on div "Library" at bounding box center [54, 77] width 109 height 21
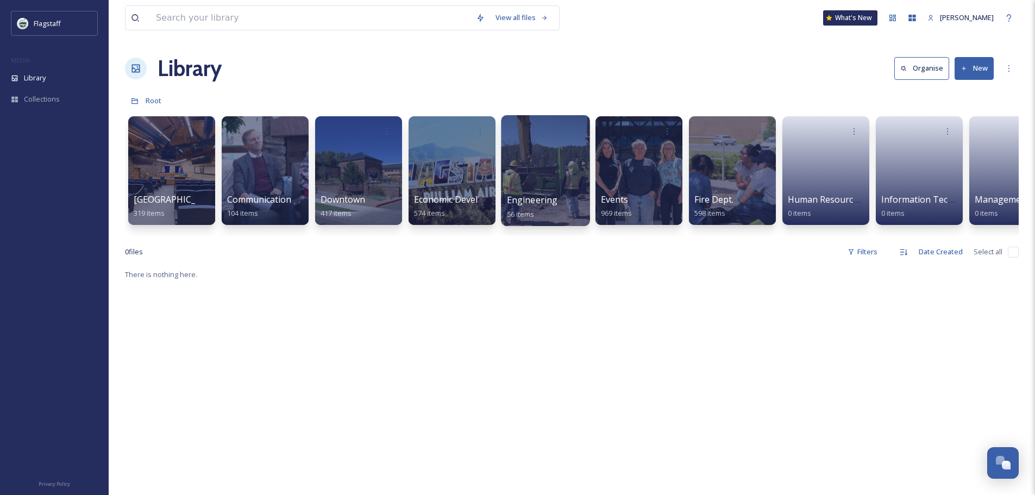
click at [583, 189] on div at bounding box center [545, 170] width 89 height 111
click at [666, 188] on div at bounding box center [638, 170] width 89 height 111
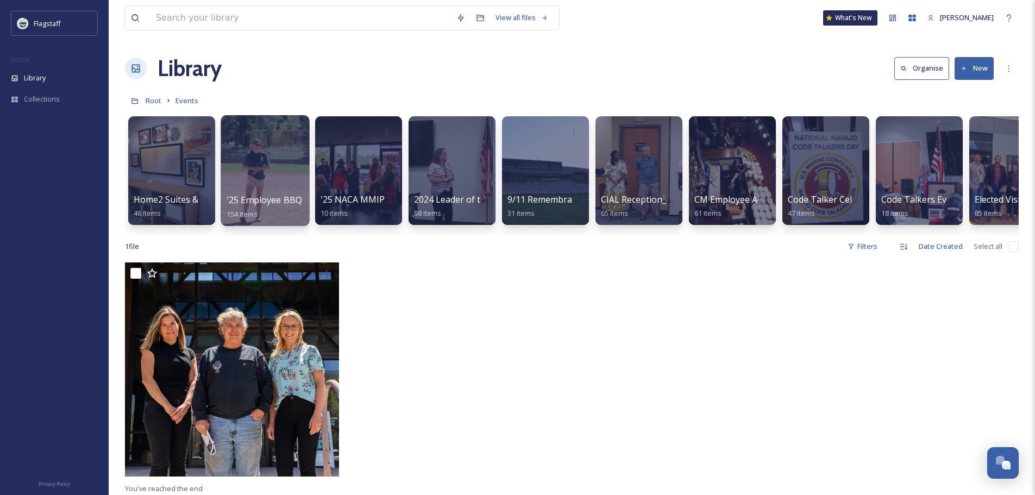
click at [273, 171] on div at bounding box center [264, 170] width 89 height 111
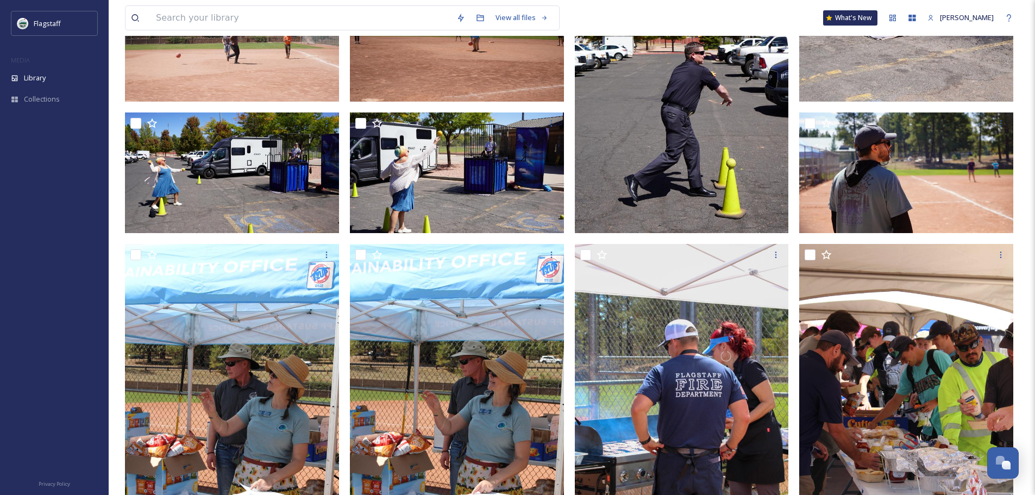
scroll to position [2661, 0]
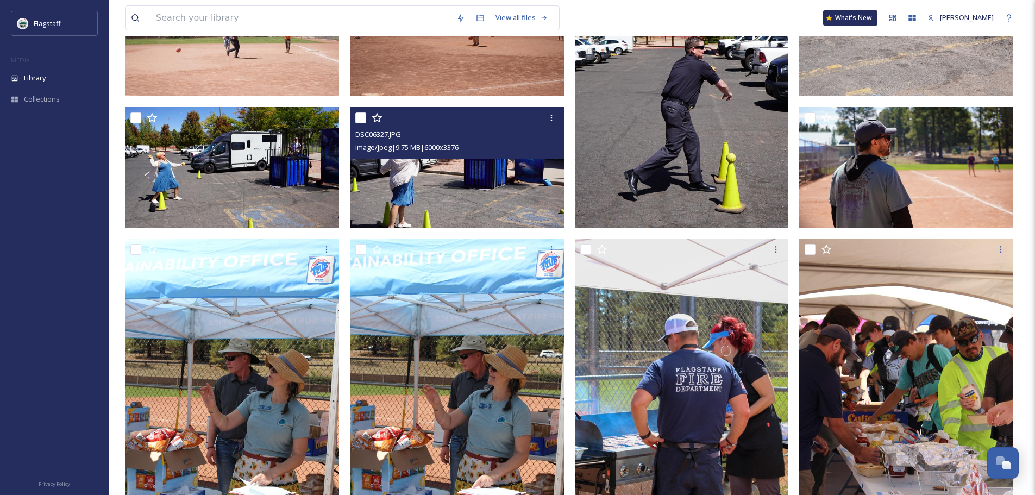
click at [487, 171] on img at bounding box center [457, 167] width 214 height 121
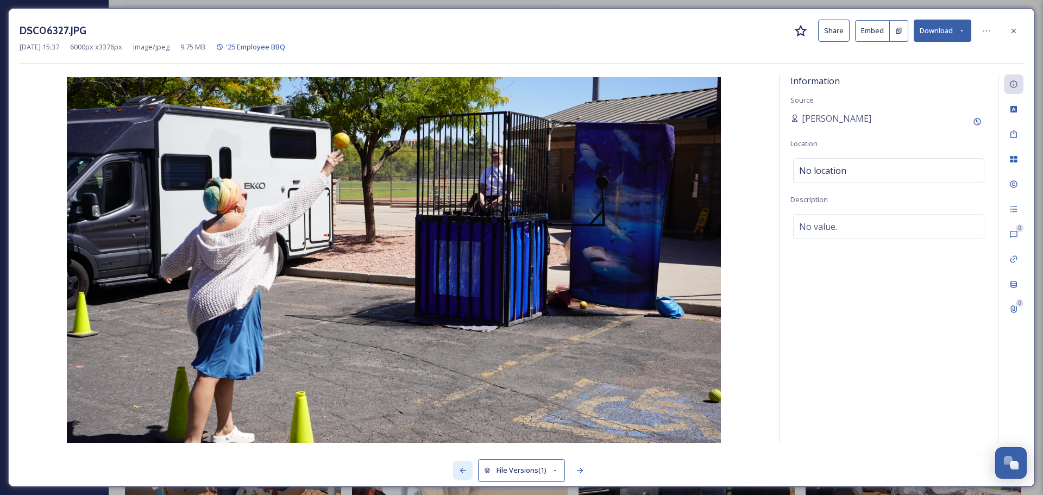
click at [463, 464] on div at bounding box center [463, 471] width 20 height 20
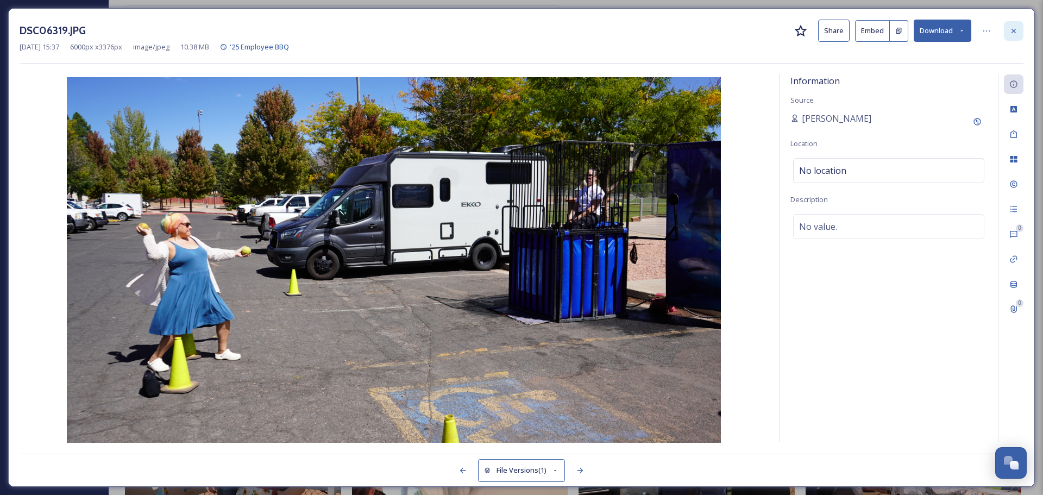
click at [1014, 35] on icon at bounding box center [1013, 31] width 9 height 9
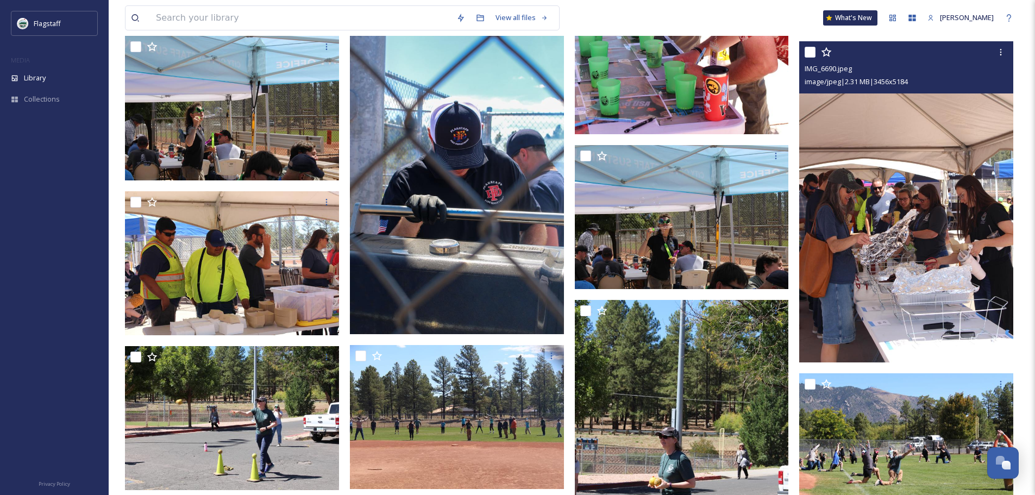
scroll to position [4399, 0]
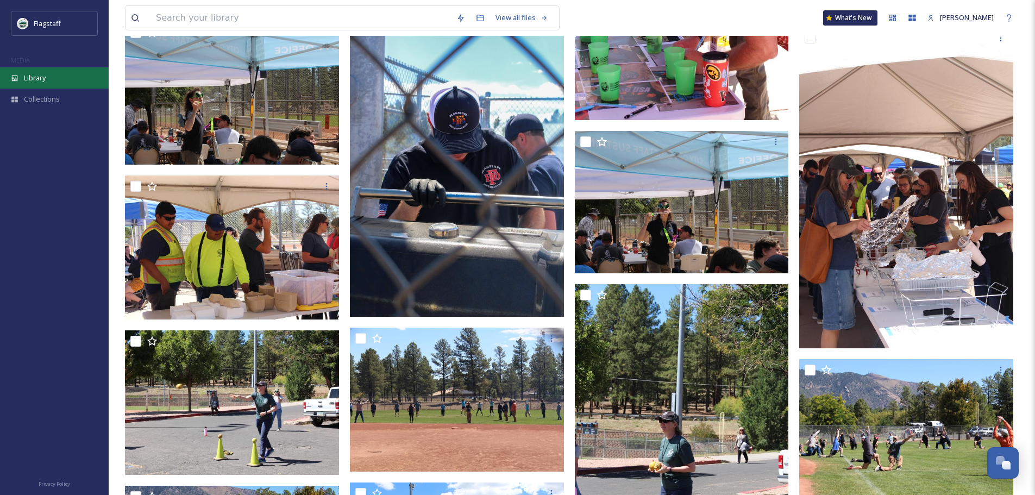
click at [21, 81] on div "Library" at bounding box center [54, 77] width 109 height 21
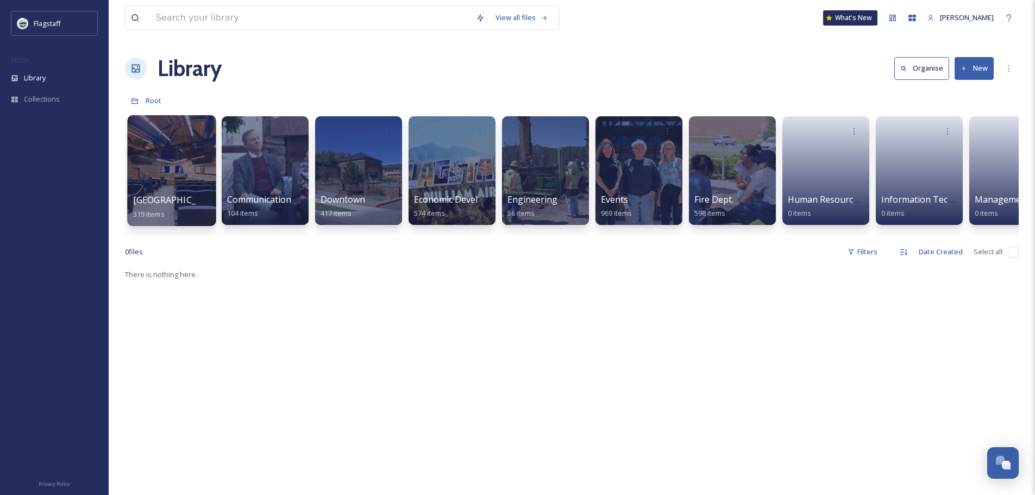
click at [156, 168] on div at bounding box center [171, 170] width 89 height 111
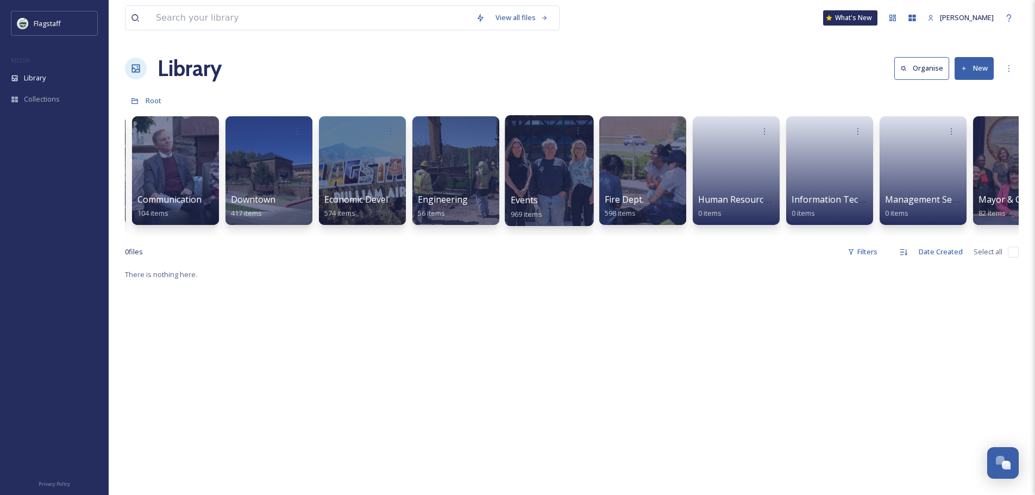
click at [528, 152] on div at bounding box center [549, 170] width 89 height 111
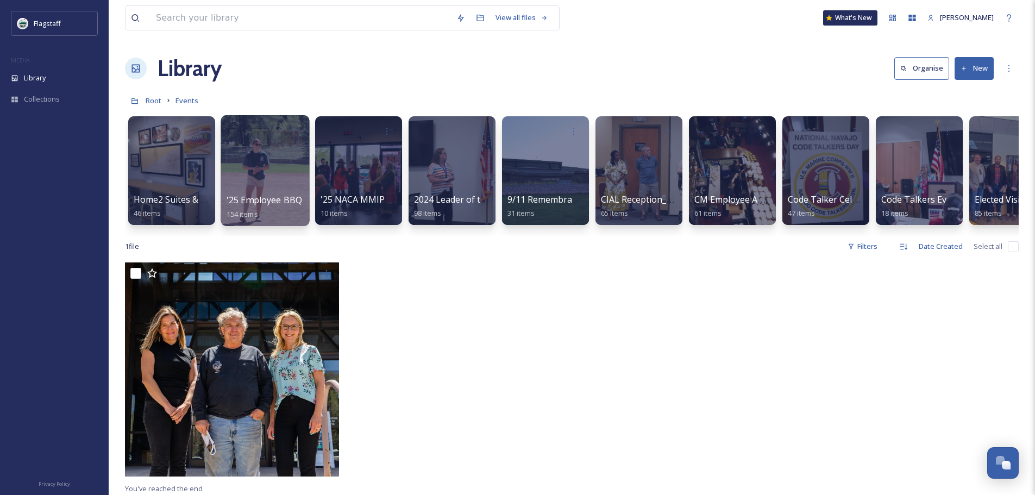
click at [279, 160] on div at bounding box center [264, 170] width 89 height 111
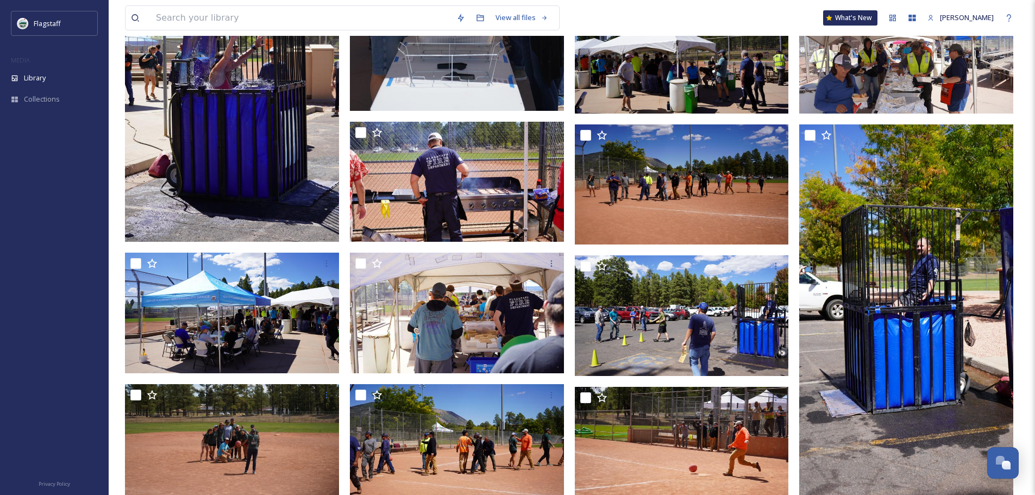
scroll to position [380, 0]
